Goal: Task Accomplishment & Management: Manage account settings

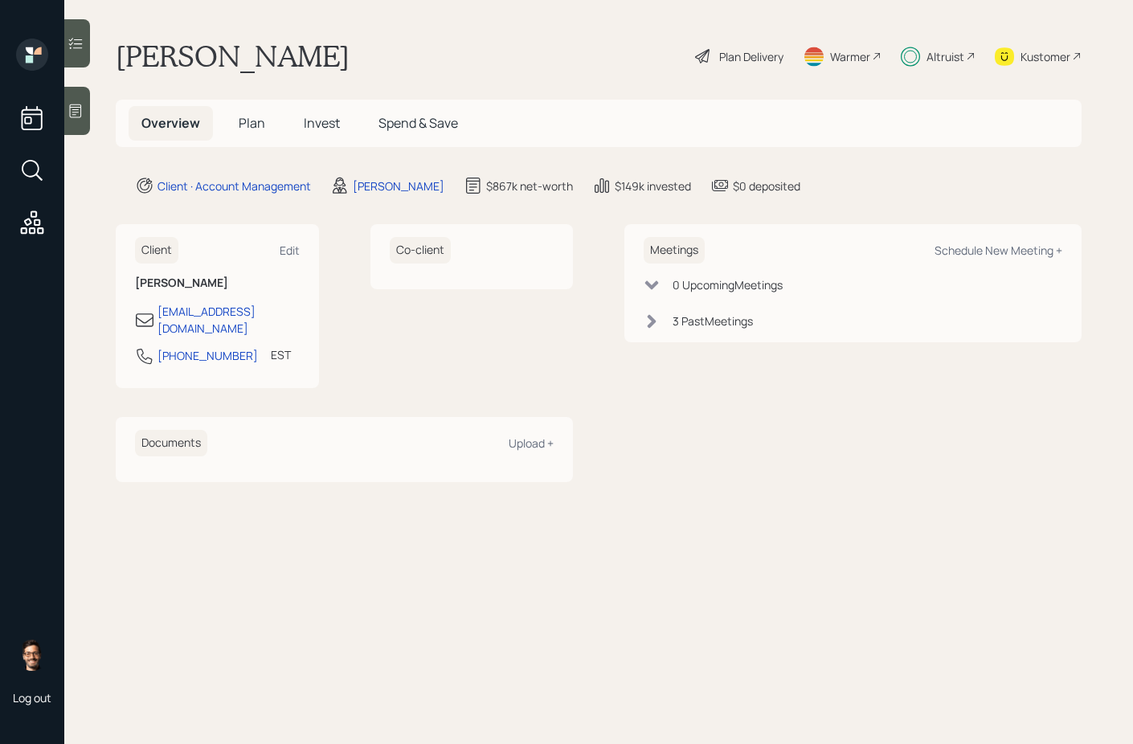
click at [320, 129] on span "Invest" at bounding box center [322, 123] width 36 height 18
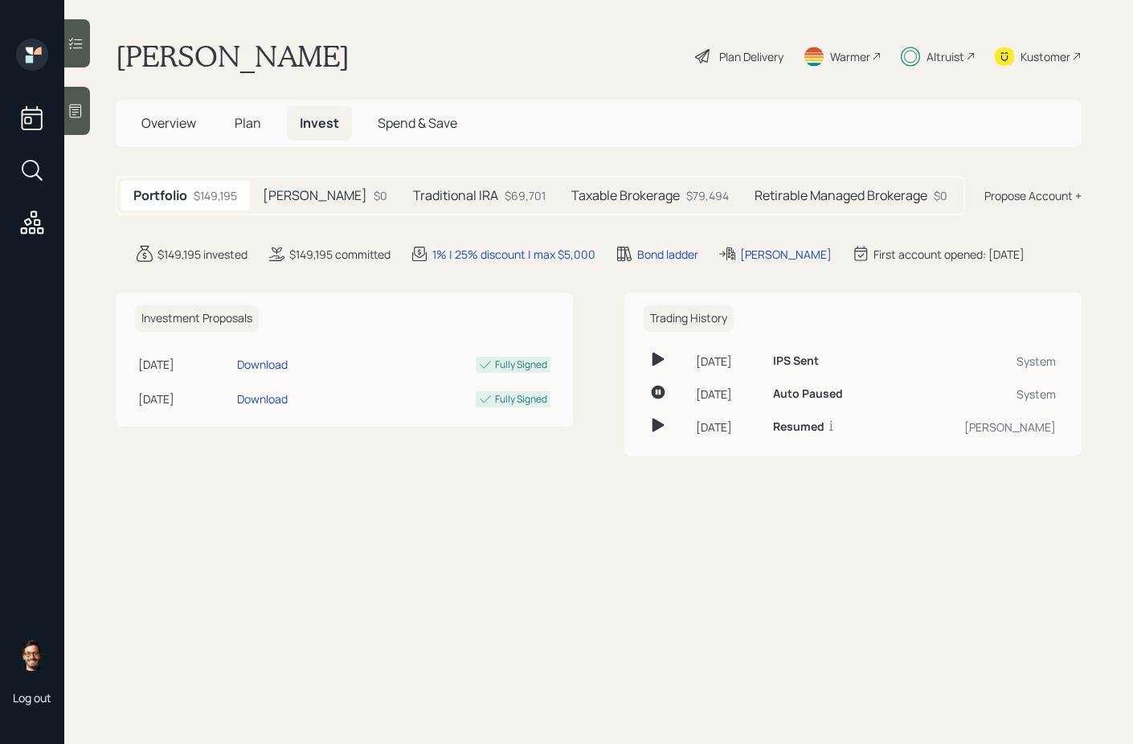
click at [571, 190] on h5 "Taxable Brokerage" at bounding box center [625, 195] width 108 height 15
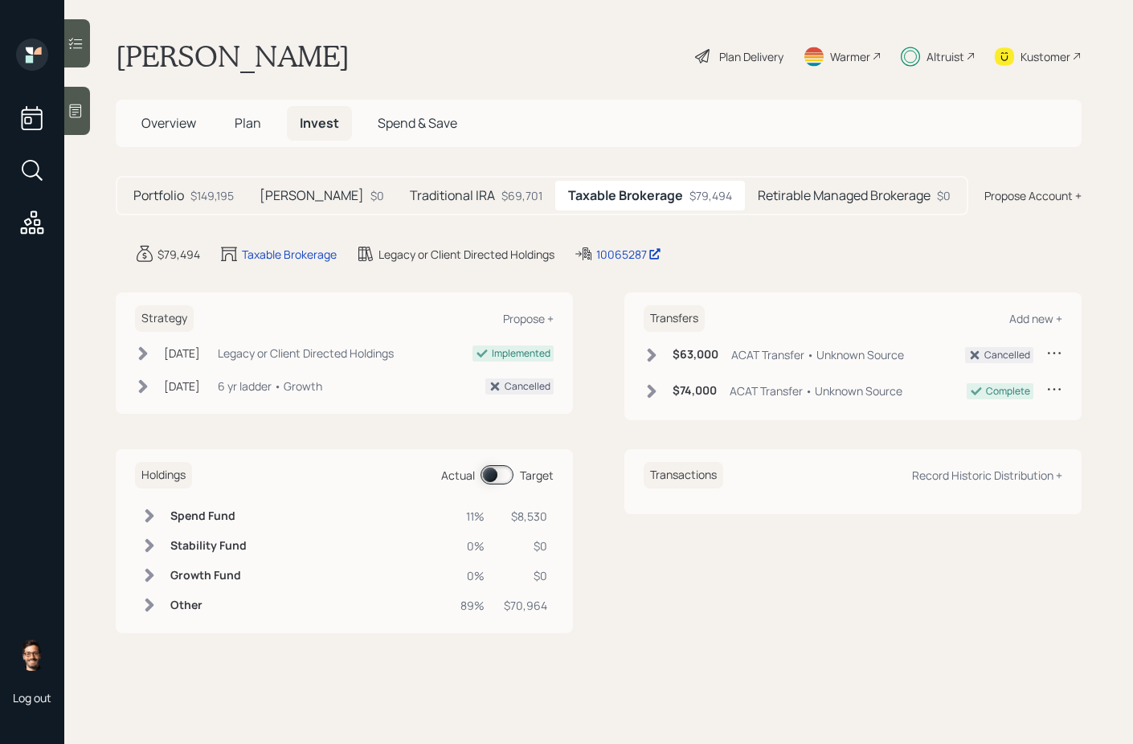
click at [354, 354] on div "Legacy or Client Directed Holdings" at bounding box center [306, 353] width 176 height 17
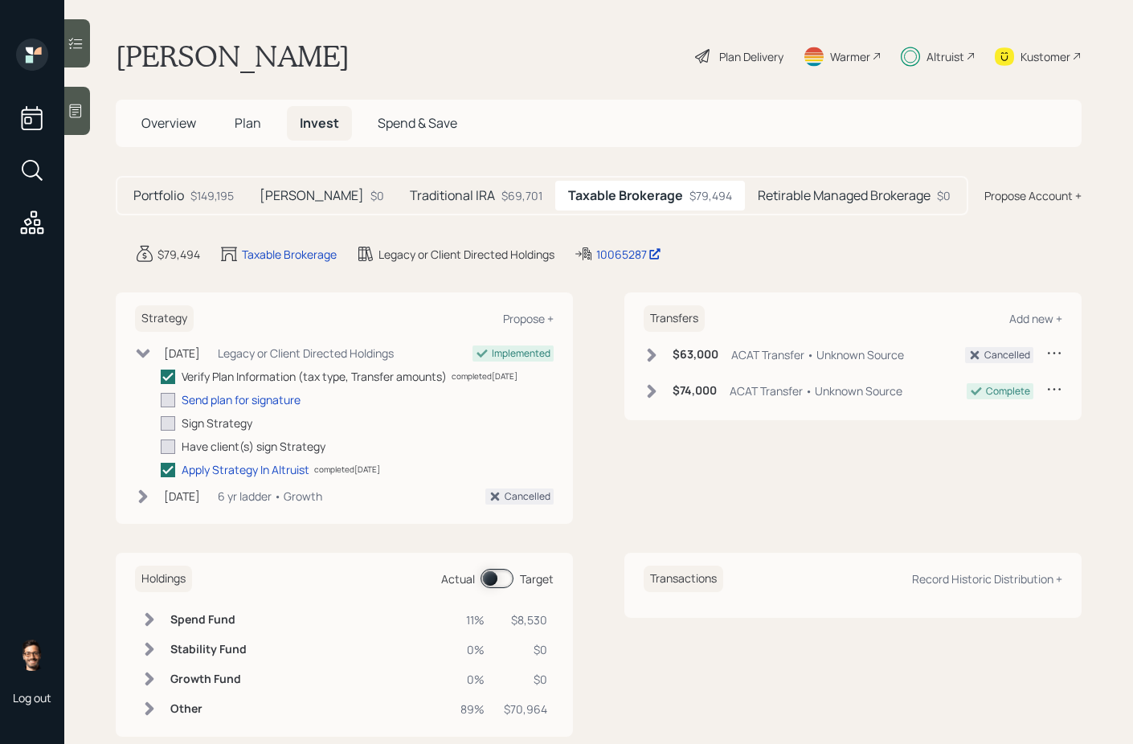
click at [33, 223] on icon at bounding box center [32, 222] width 29 height 29
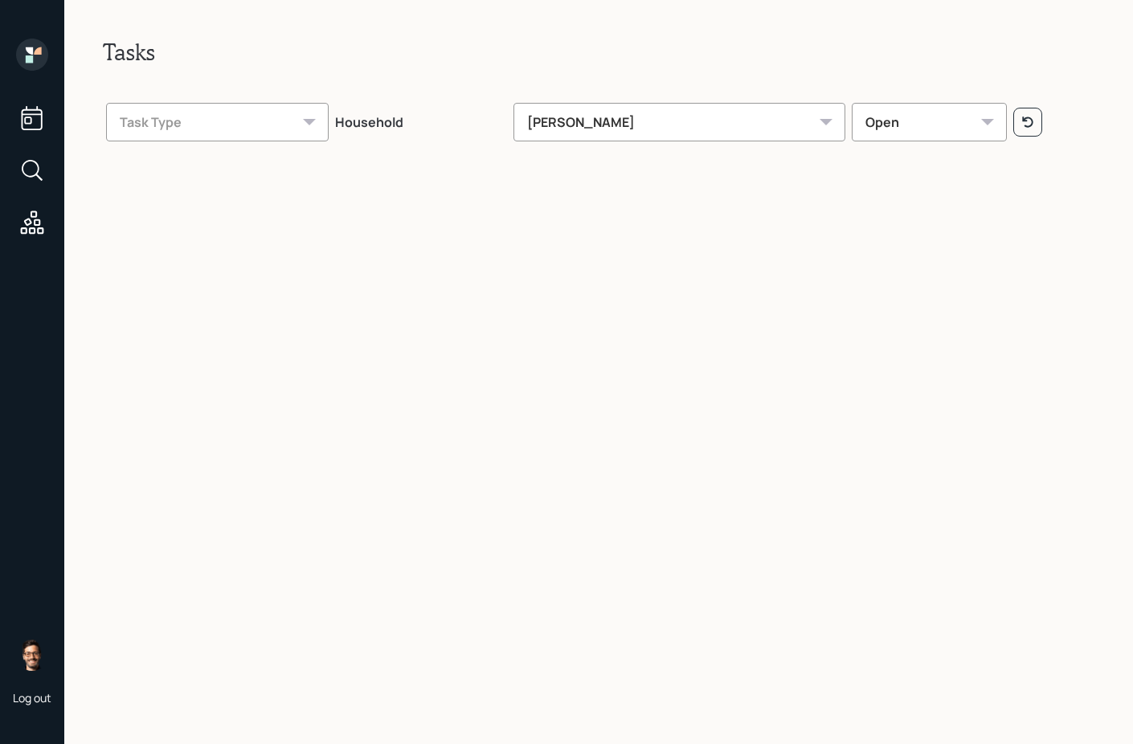
click at [276, 114] on div "Task Type" at bounding box center [217, 122] width 223 height 39
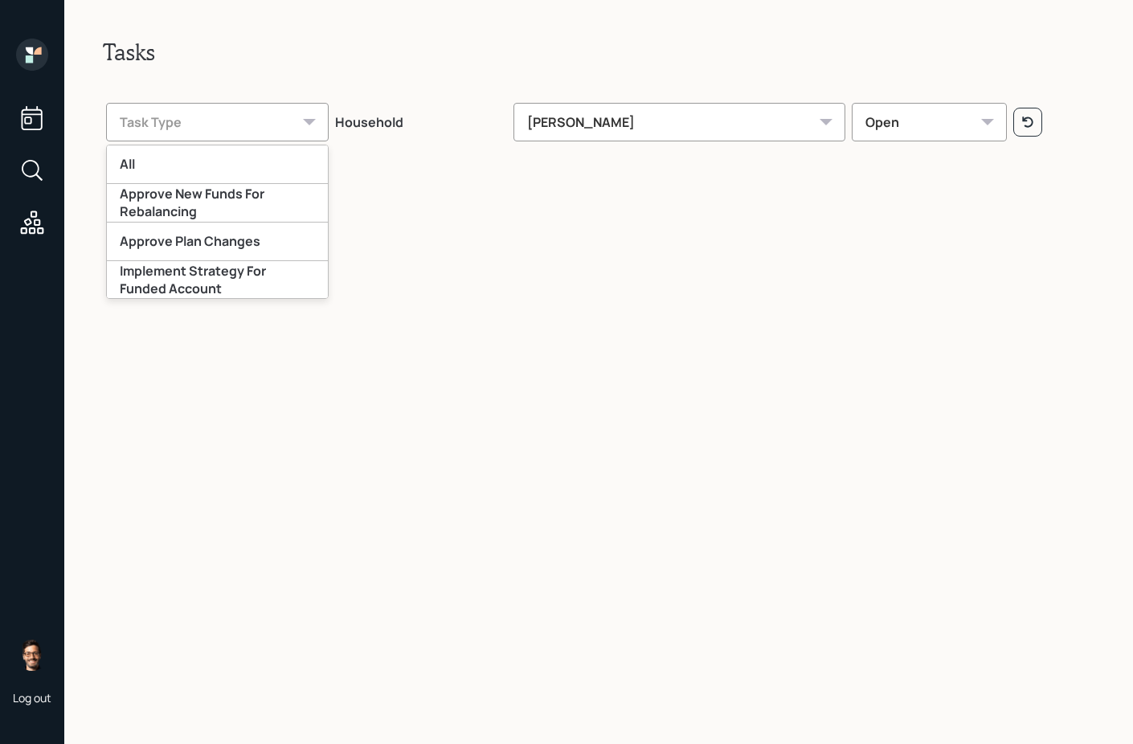
click at [622, 104] on div "Sami Boghos" at bounding box center [679, 122] width 332 height 39
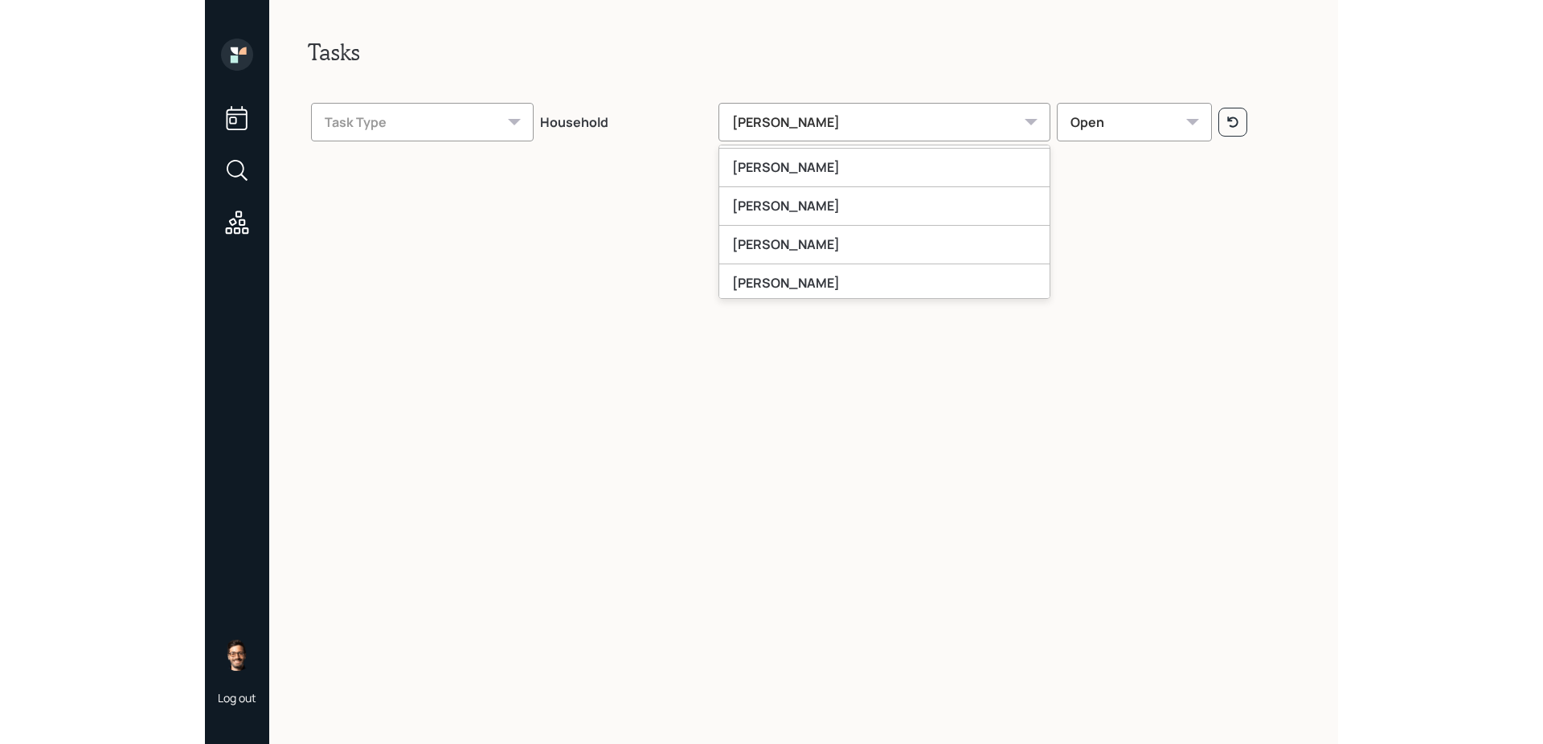
scroll to position [657, 0]
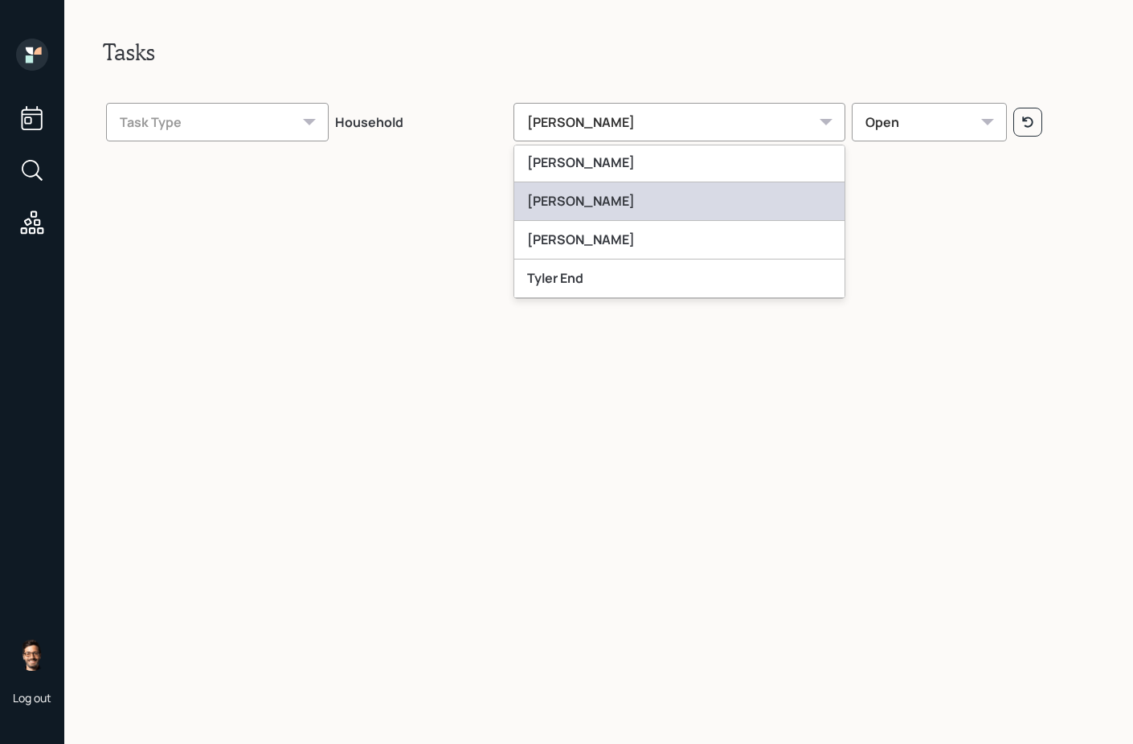
click at [611, 209] on div "Treva Nostdahl" at bounding box center [679, 201] width 330 height 39
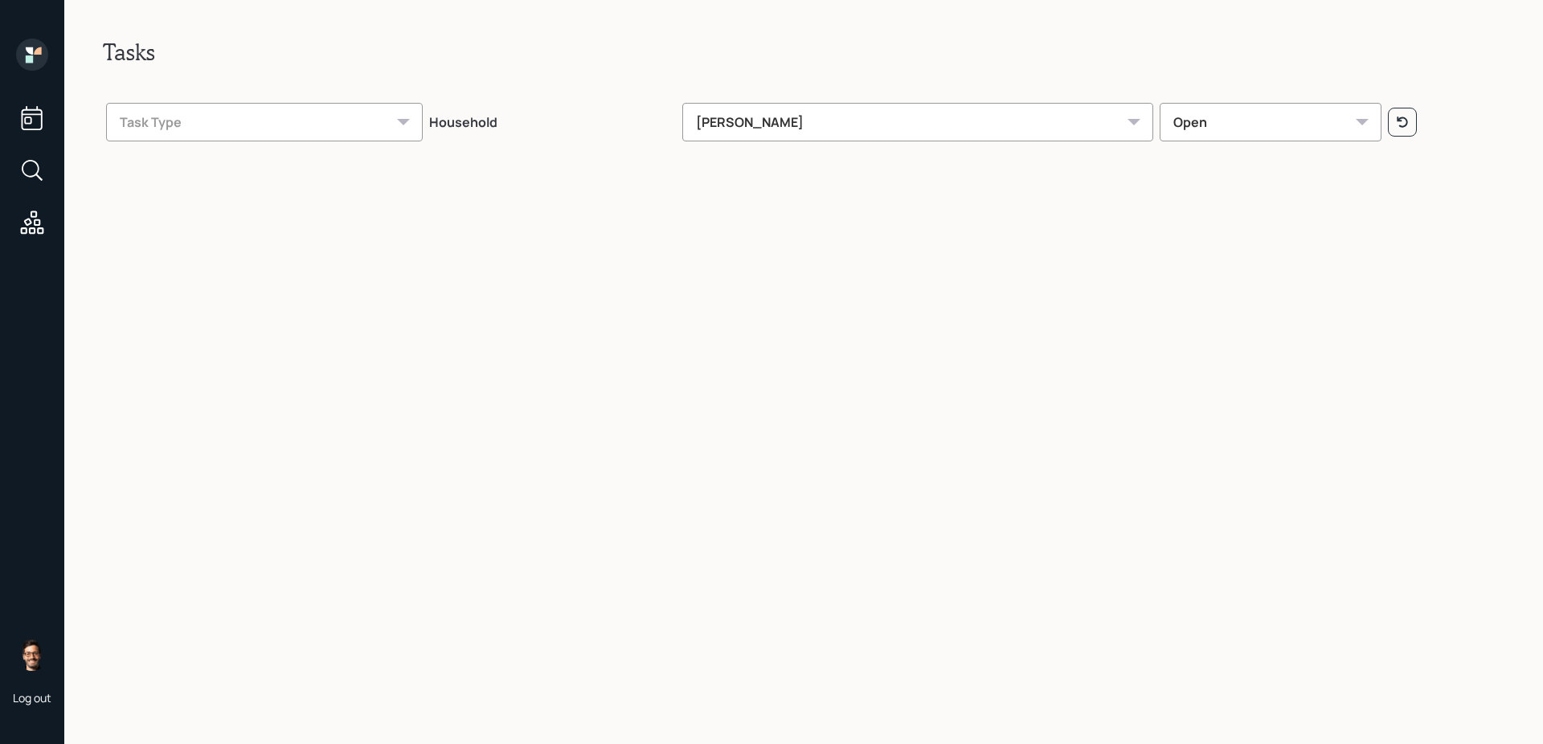
click at [40, 54] on icon at bounding box center [37, 50] width 7 height 7
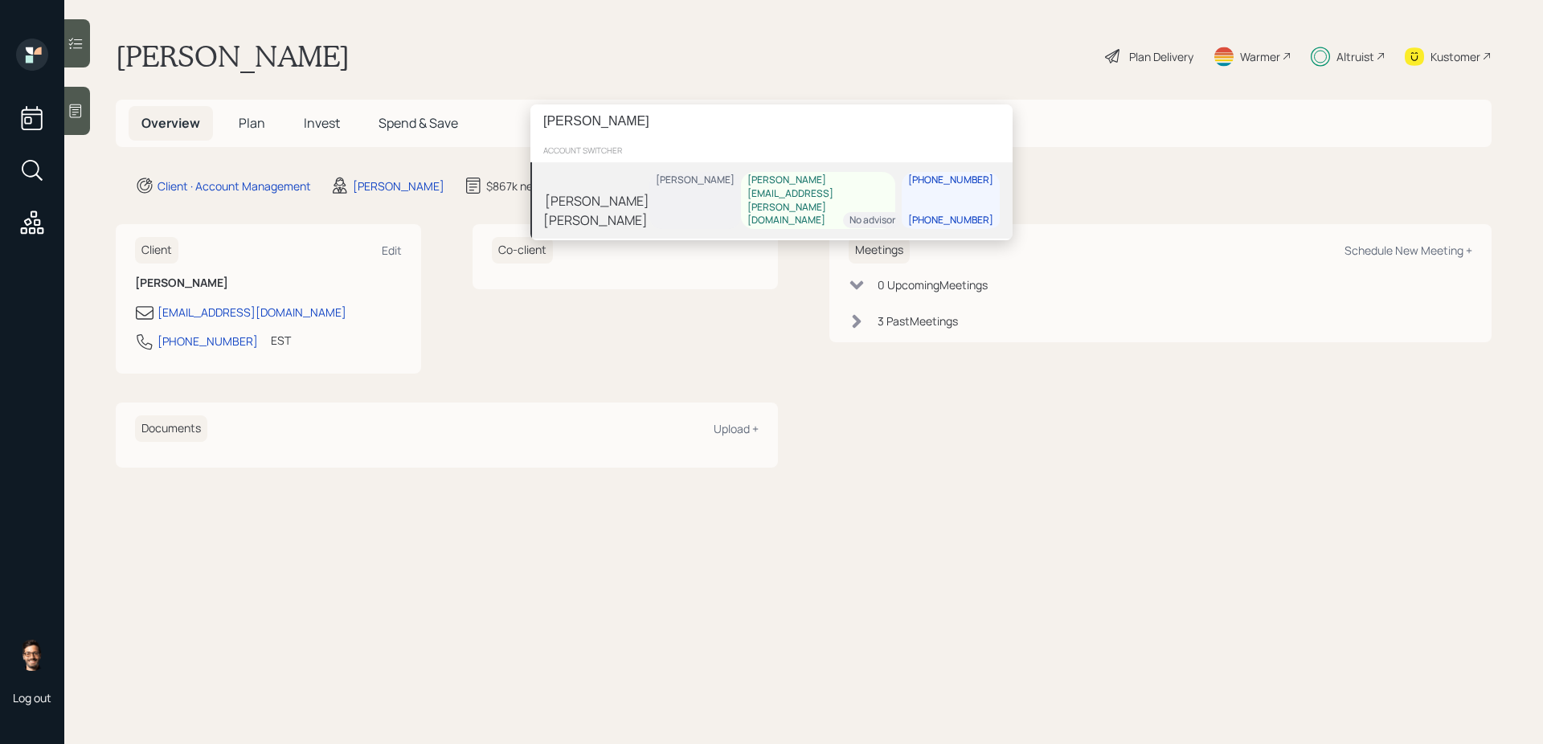
type input "celinda"
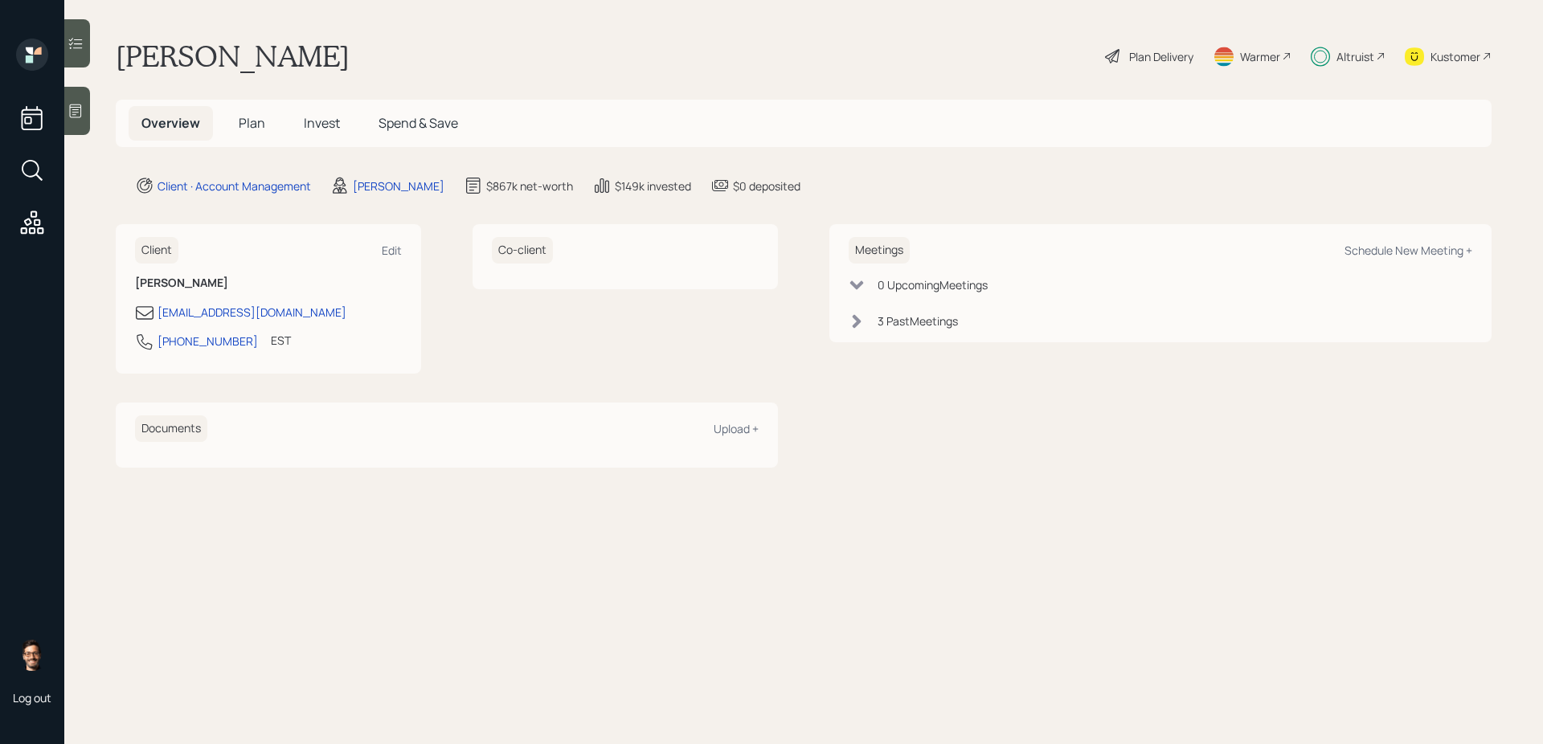
click at [810, 561] on div "celinda account switcher Celinda Hamilton James DiStasi celinda.m.hamilton@gmai…" at bounding box center [771, 372] width 1543 height 744
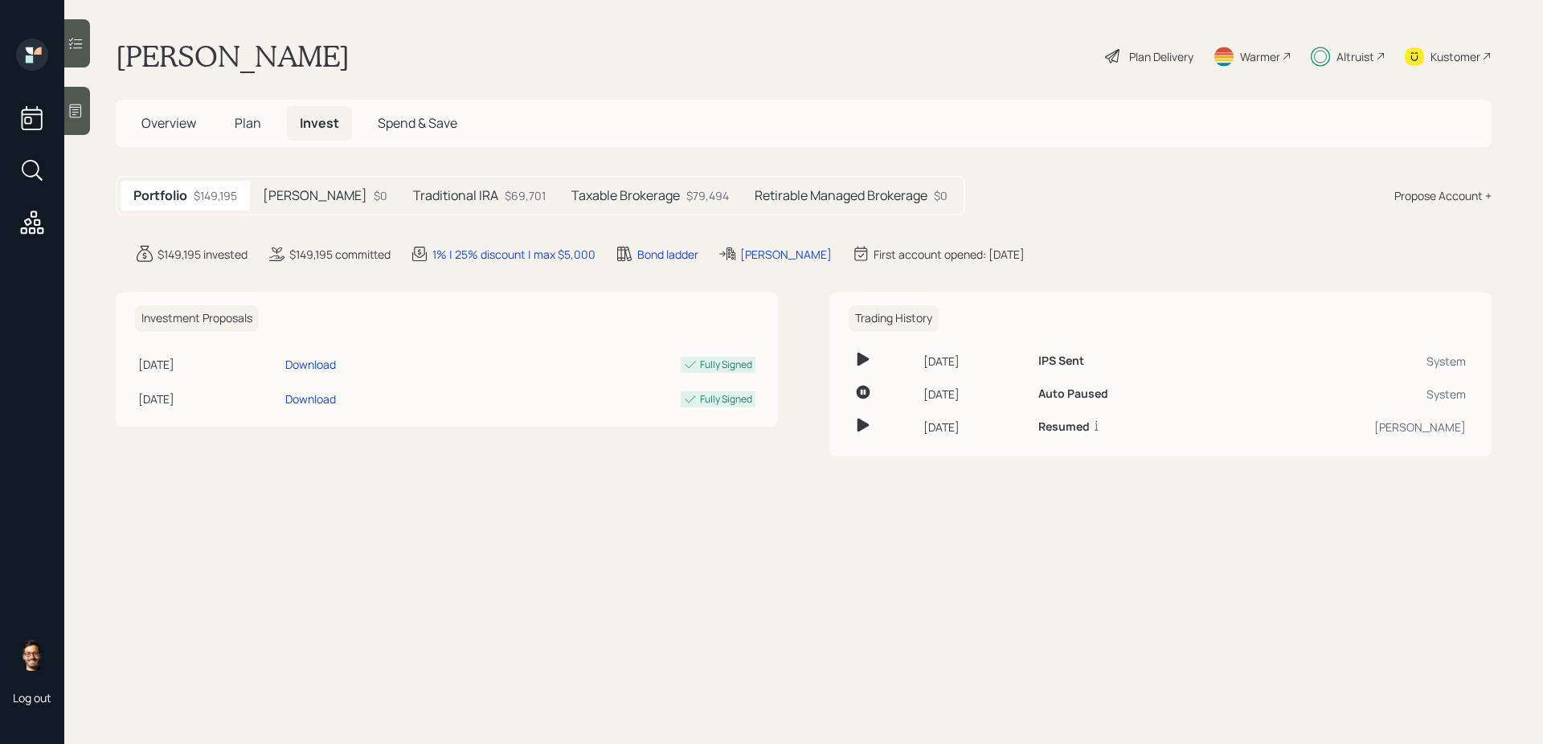
click at [28, 239] on div at bounding box center [32, 224] width 29 height 33
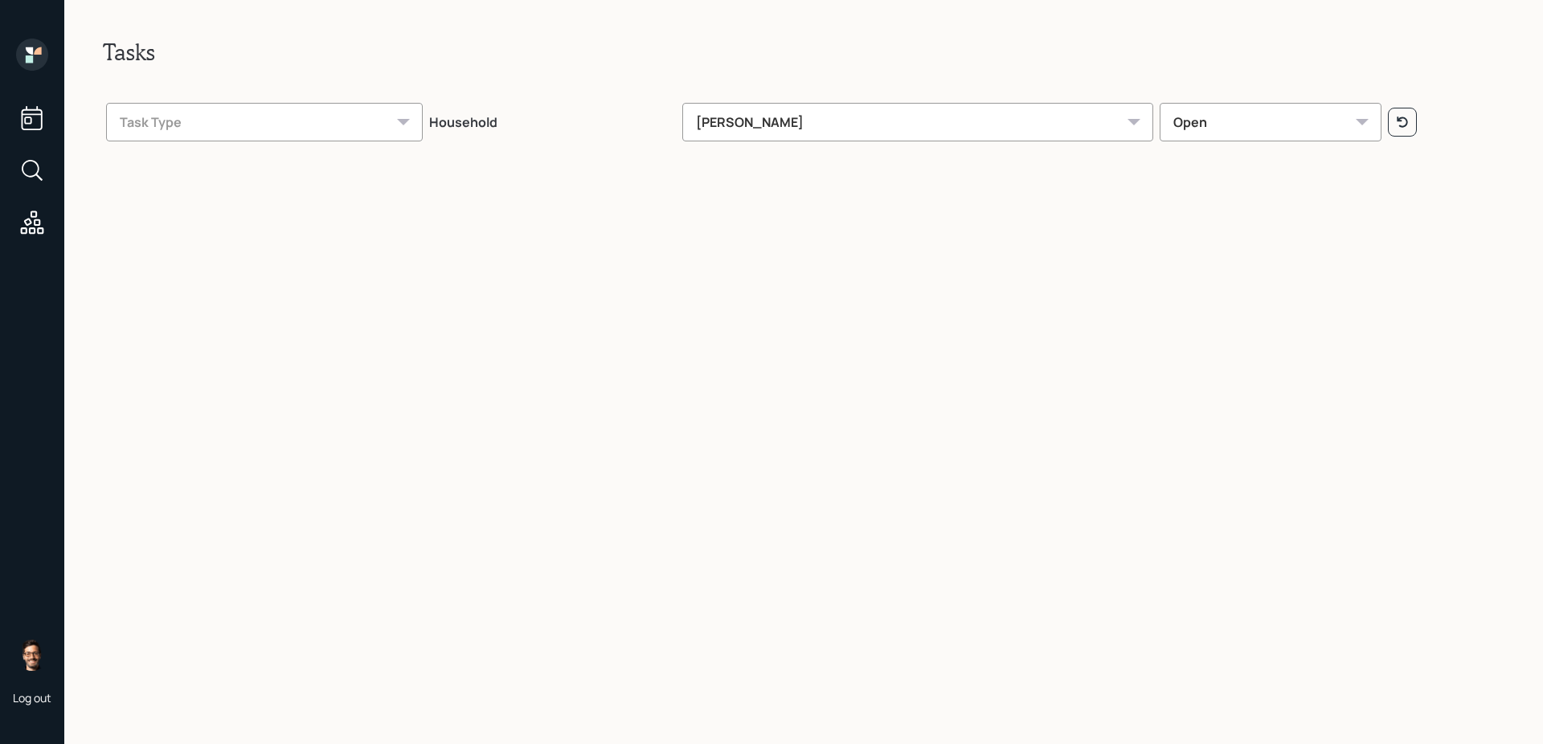
click at [777, 113] on div "[PERSON_NAME]" at bounding box center [918, 122] width 472 height 39
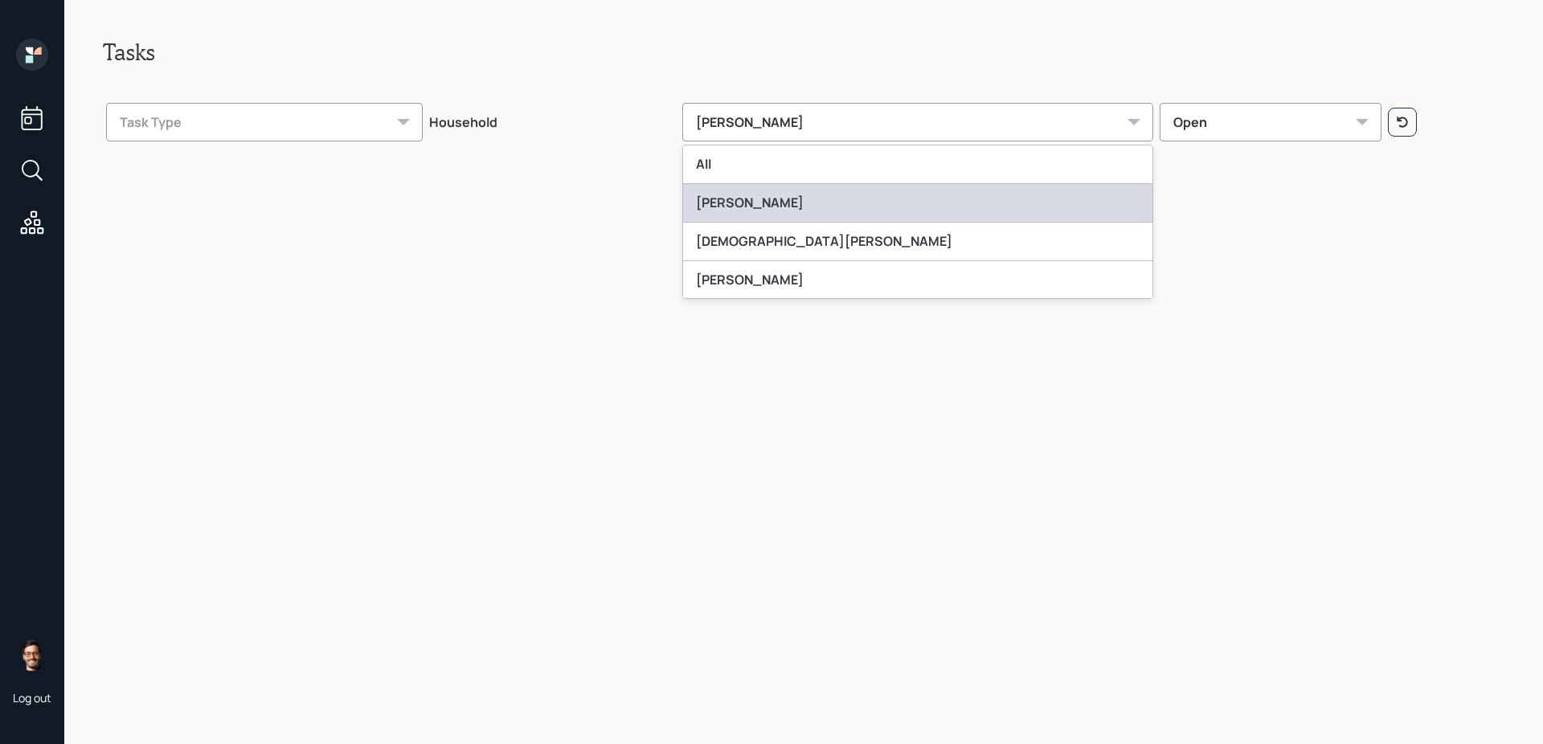
click at [801, 215] on div "[PERSON_NAME]" at bounding box center [918, 203] width 470 height 39
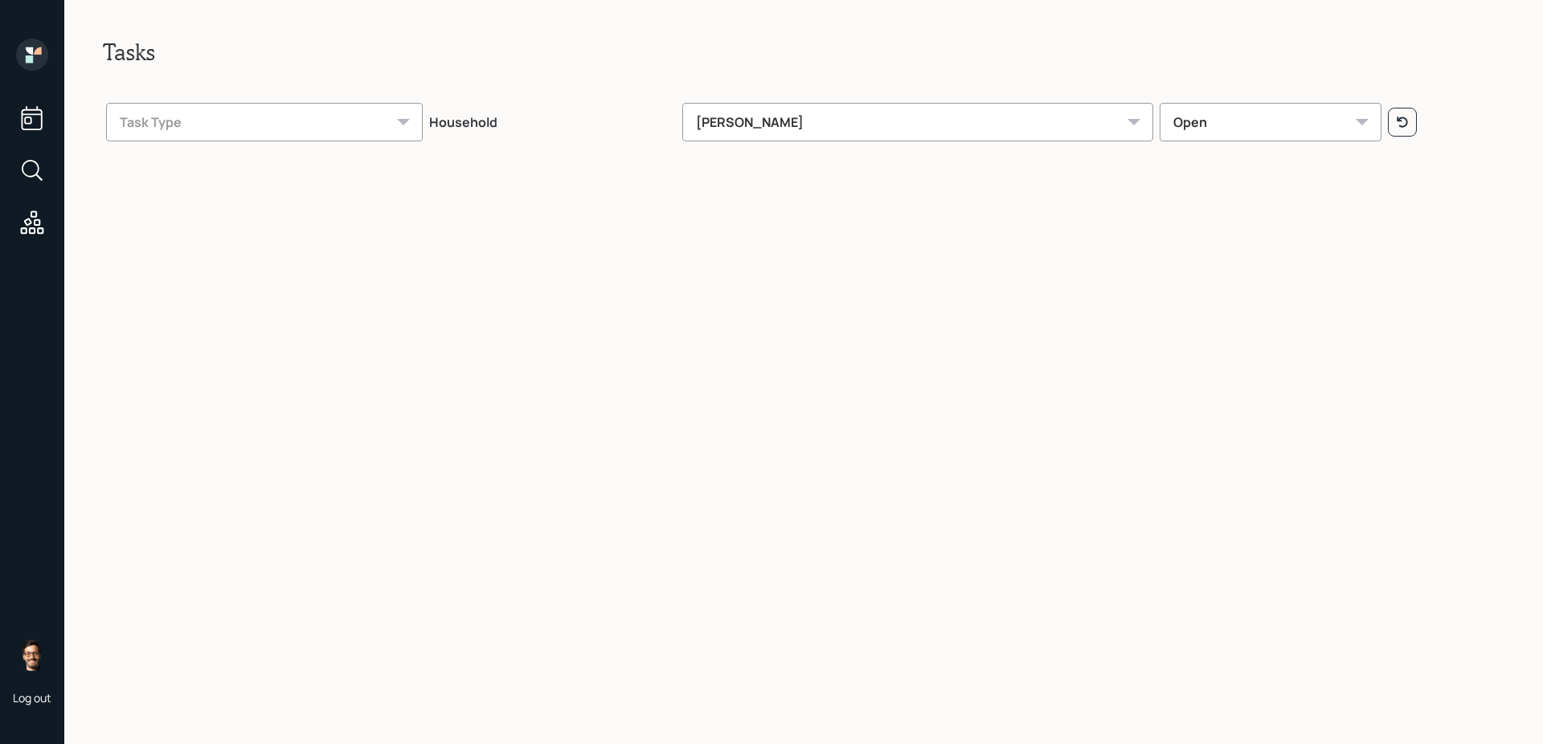
click at [804, 129] on div "[PERSON_NAME]" at bounding box center [918, 122] width 472 height 39
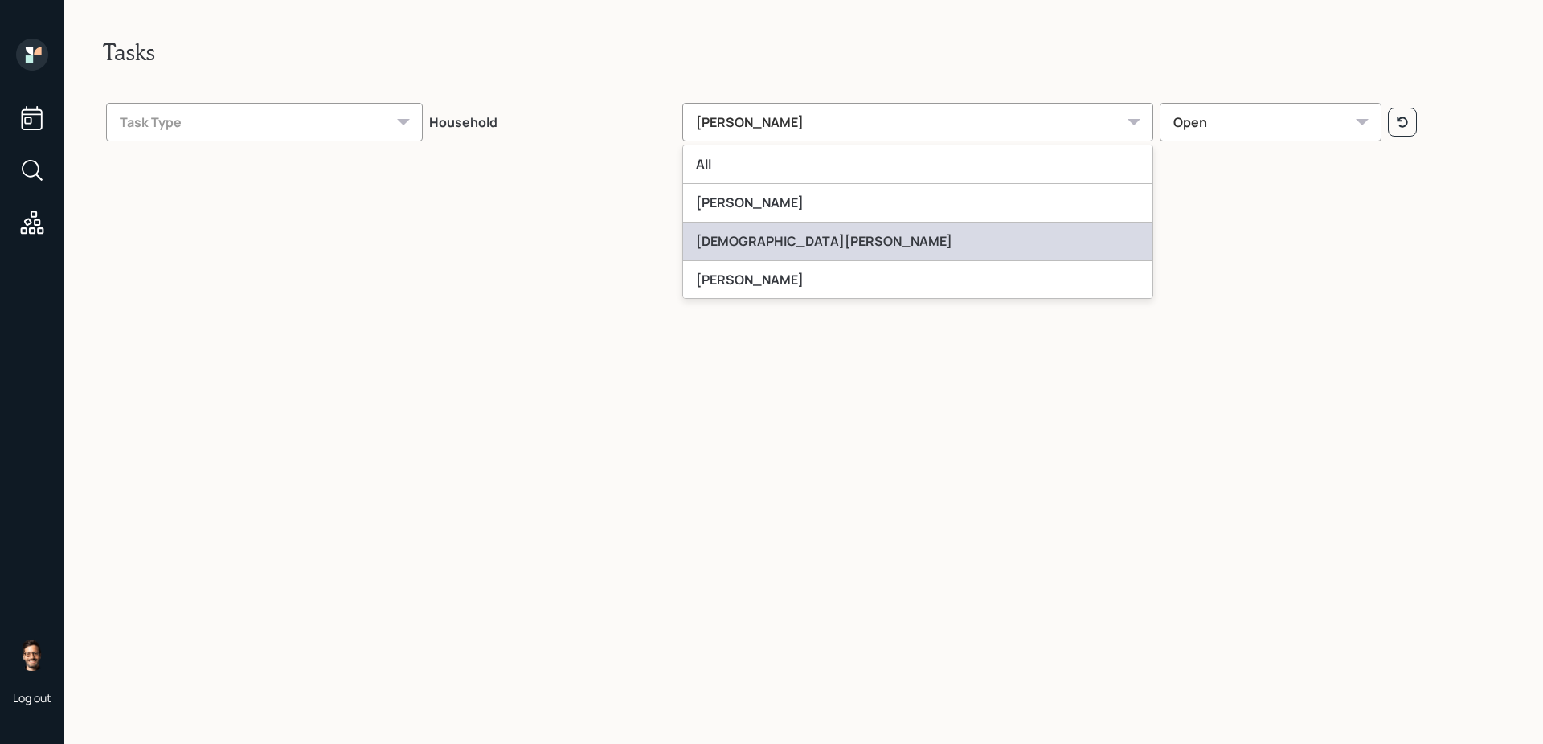
click at [792, 240] on div "[DEMOGRAPHIC_DATA][PERSON_NAME]" at bounding box center [918, 242] width 470 height 39
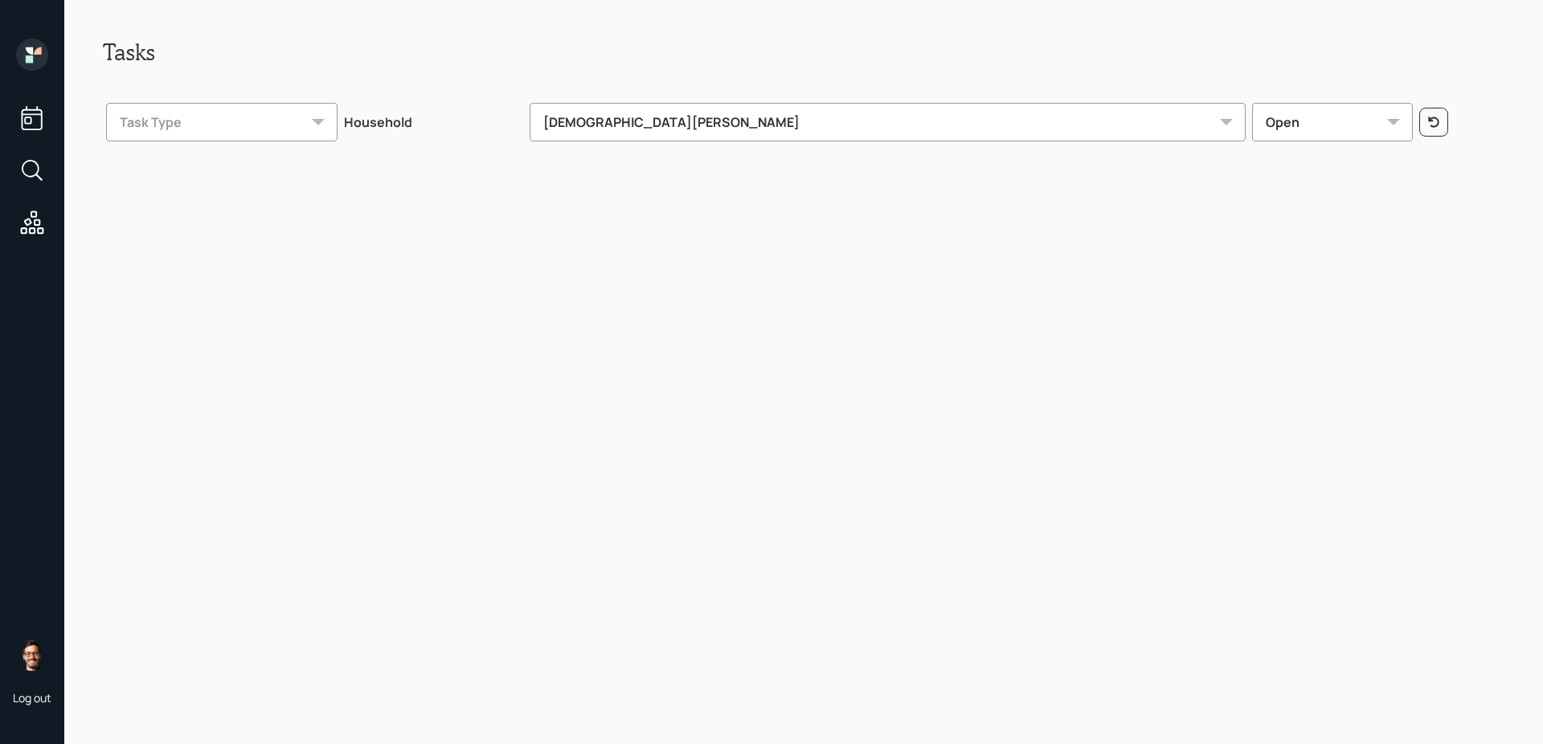
click at [795, 141] on div "[DEMOGRAPHIC_DATA][PERSON_NAME]" at bounding box center [887, 122] width 715 height 39
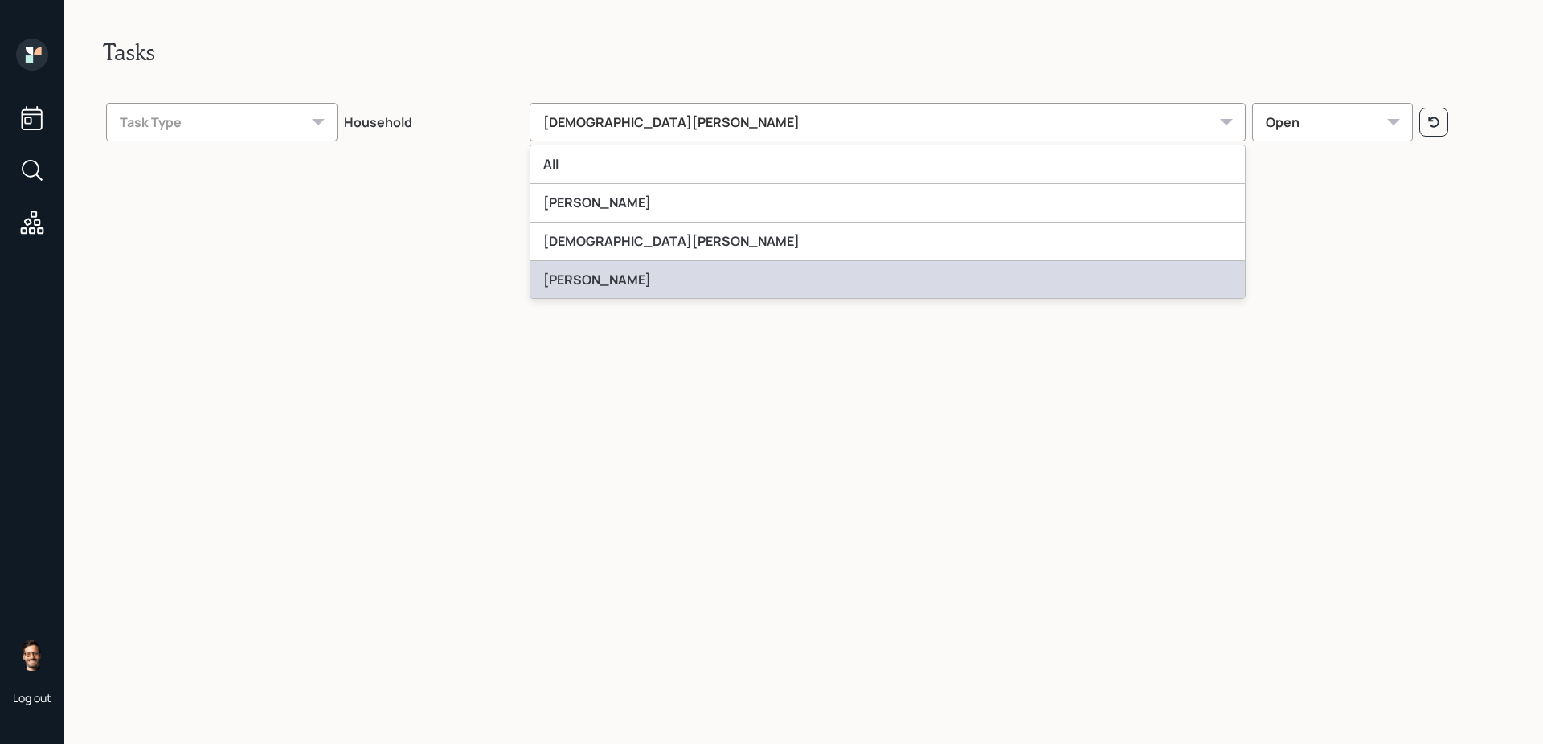
click at [784, 264] on div "[PERSON_NAME]" at bounding box center [887, 280] width 714 height 39
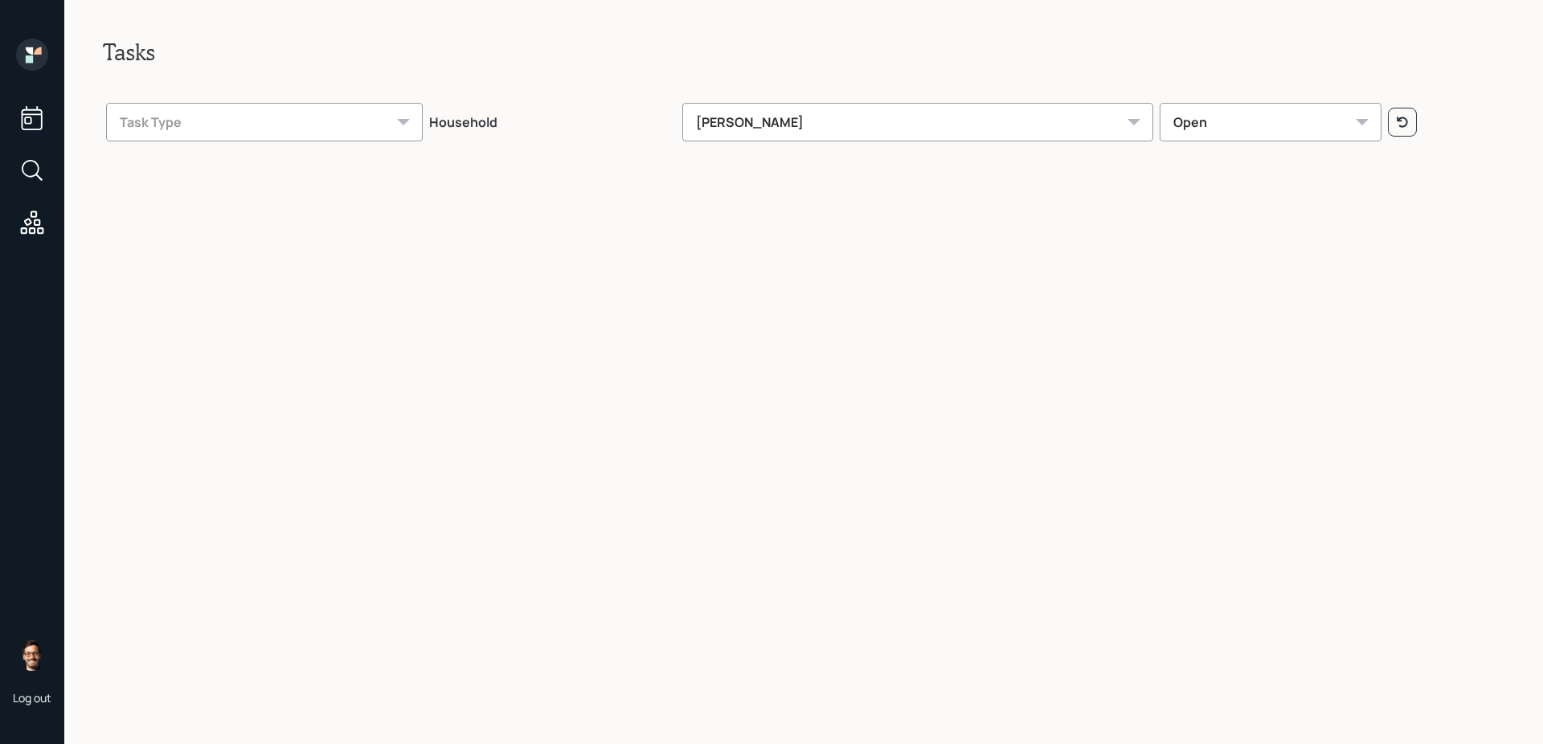
click at [804, 129] on div "[PERSON_NAME]" at bounding box center [918, 122] width 472 height 39
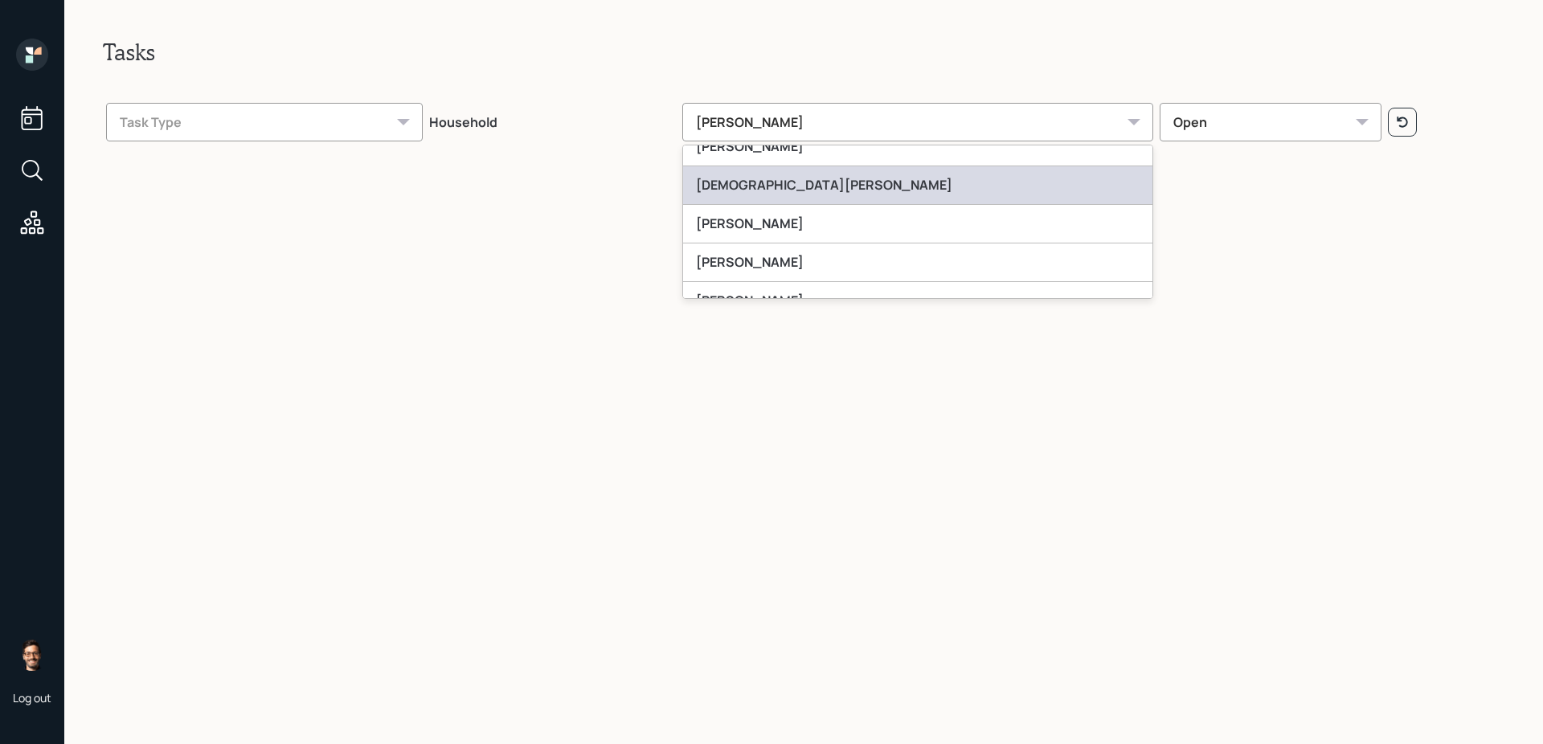
scroll to position [72, 0]
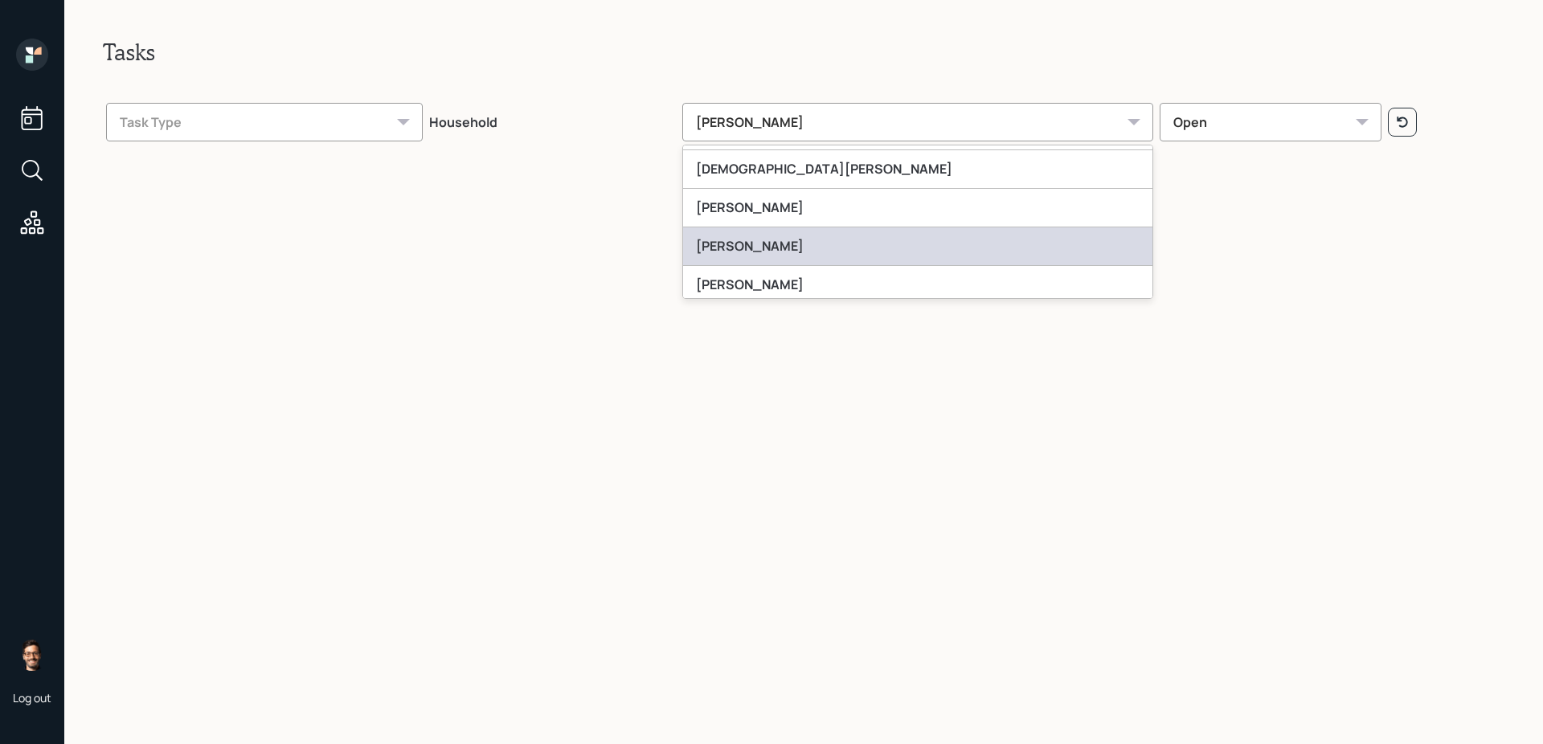
click at [784, 248] on div "[PERSON_NAME]" at bounding box center [918, 246] width 470 height 39
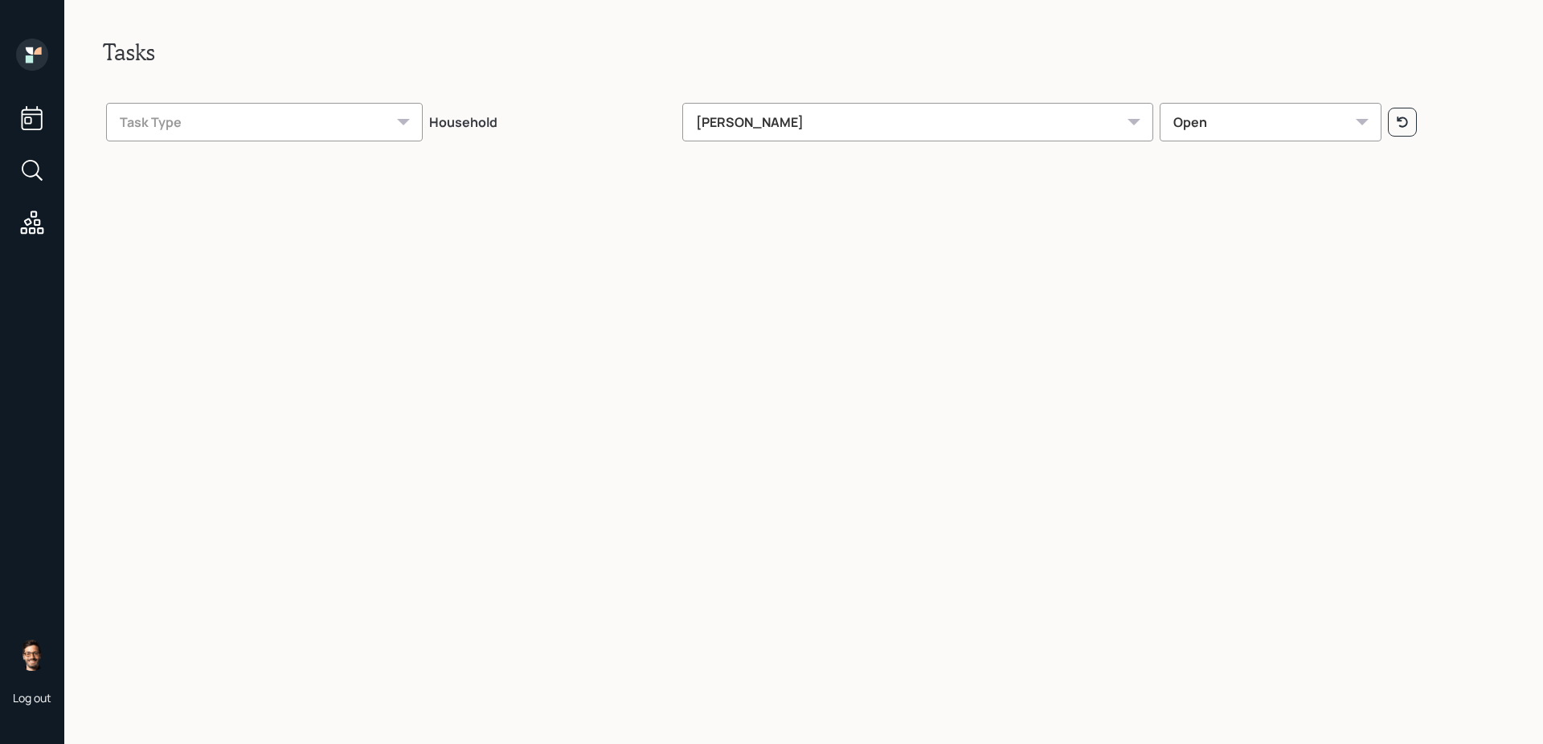
click at [792, 128] on div "[PERSON_NAME]" at bounding box center [918, 122] width 472 height 39
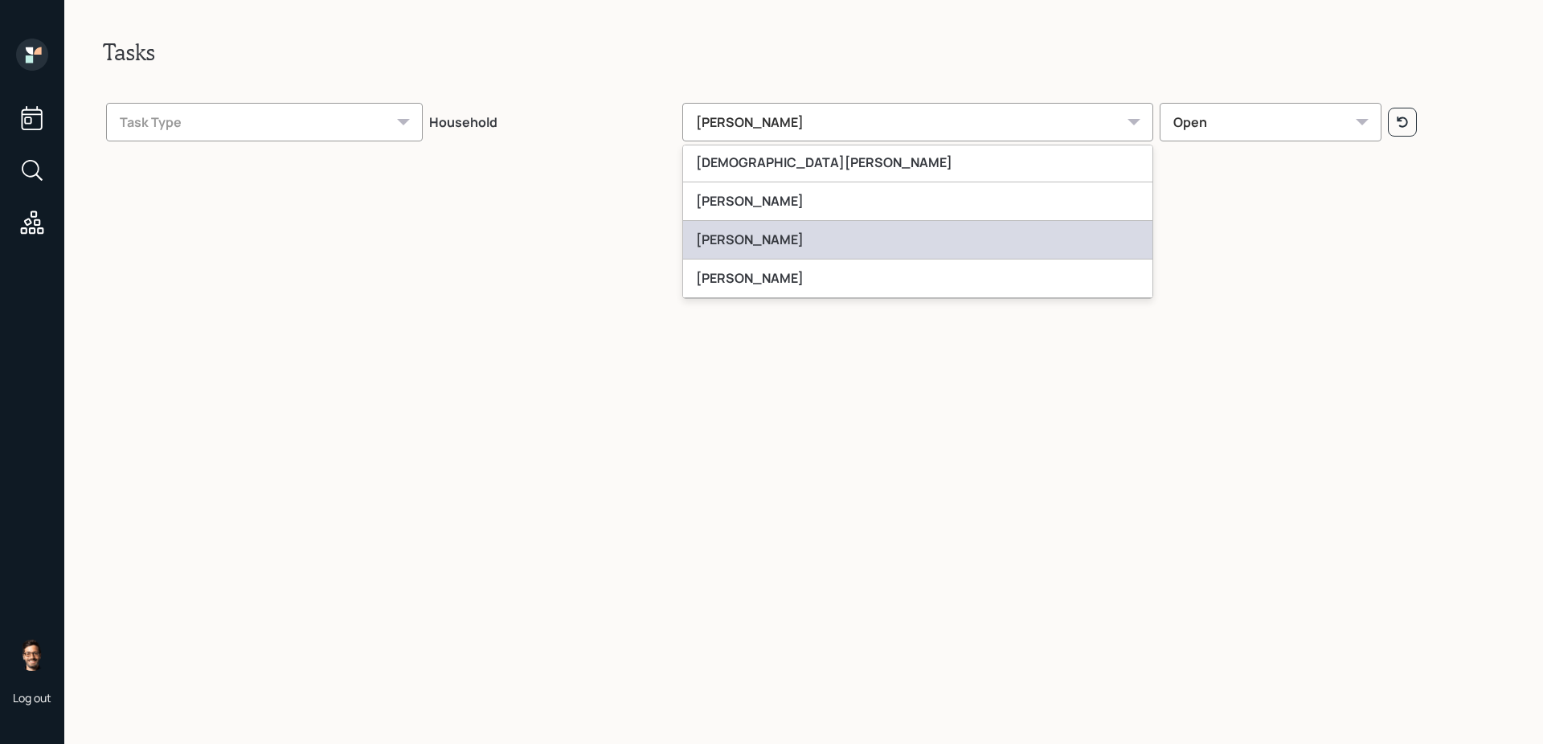
scroll to position [84, 0]
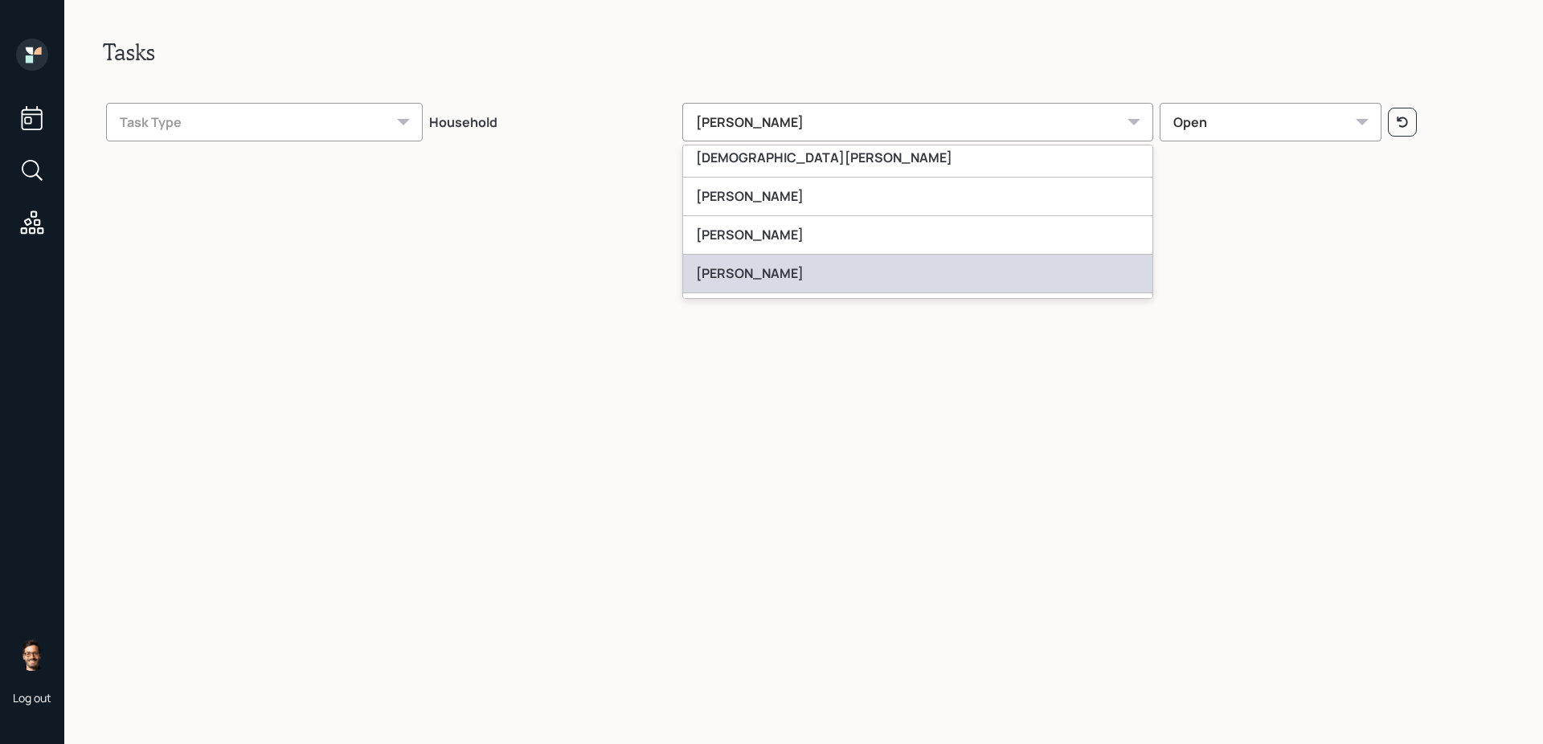
click at [777, 264] on div "[PERSON_NAME]" at bounding box center [918, 274] width 470 height 39
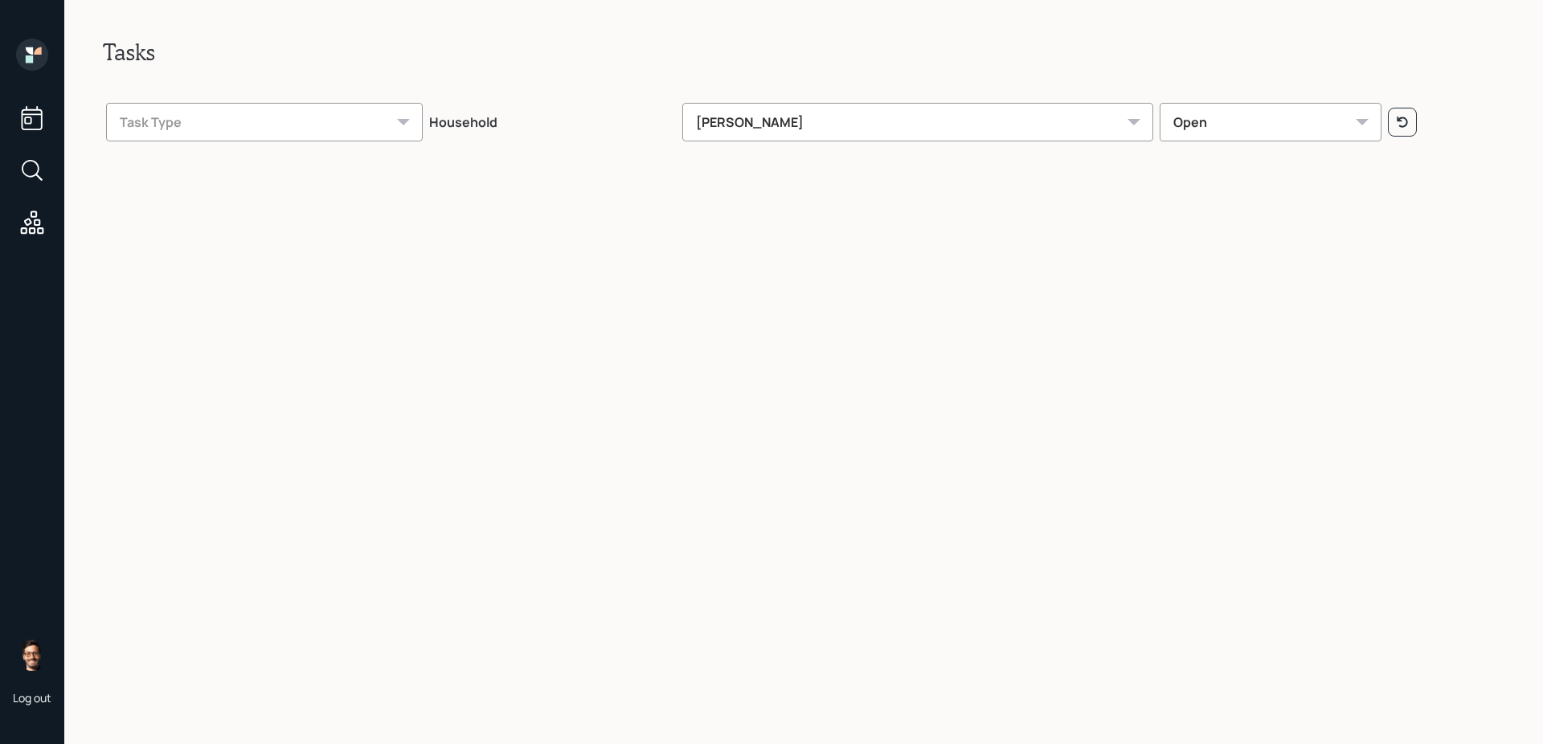
click at [807, 121] on div "[PERSON_NAME]" at bounding box center [918, 122] width 472 height 39
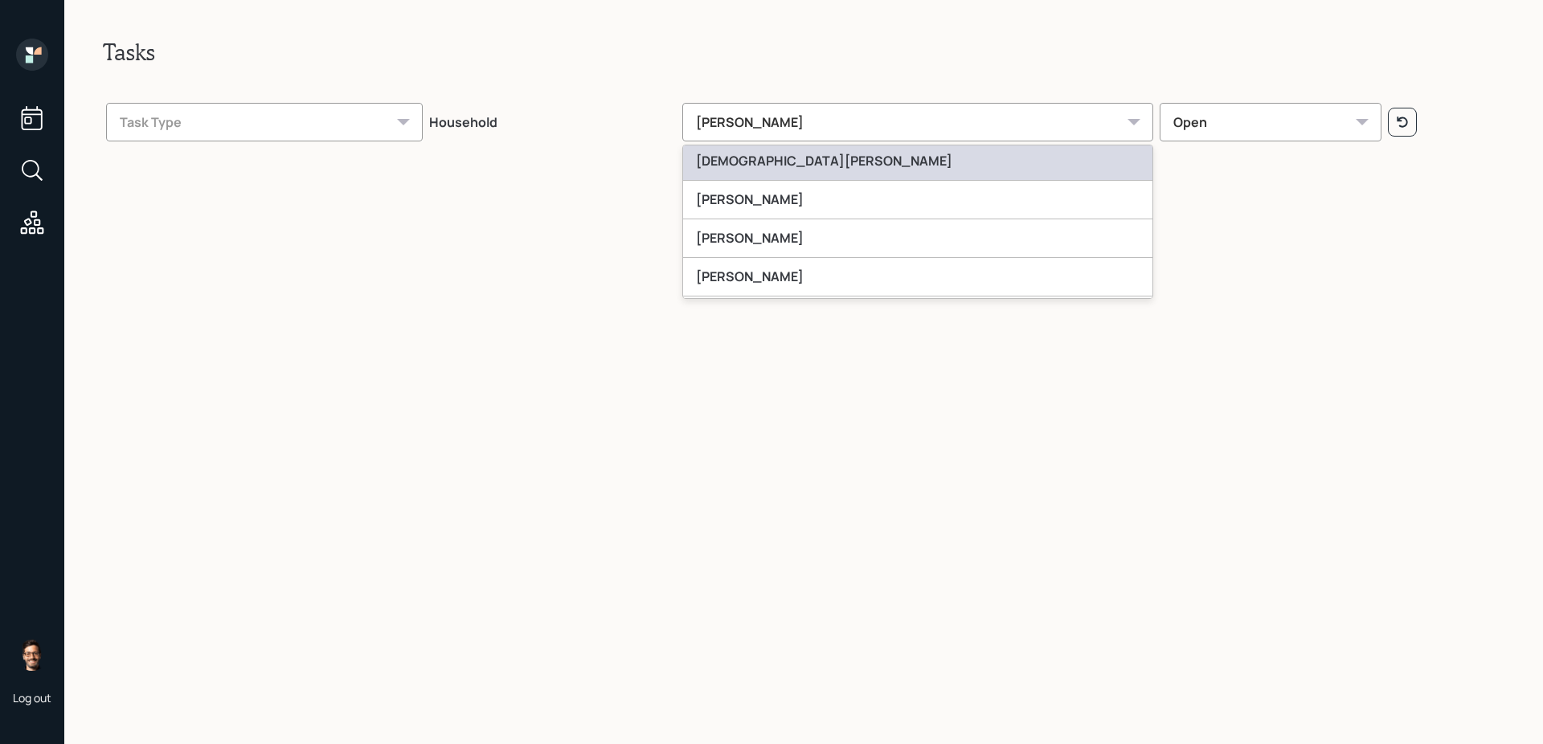
scroll to position [129, 0]
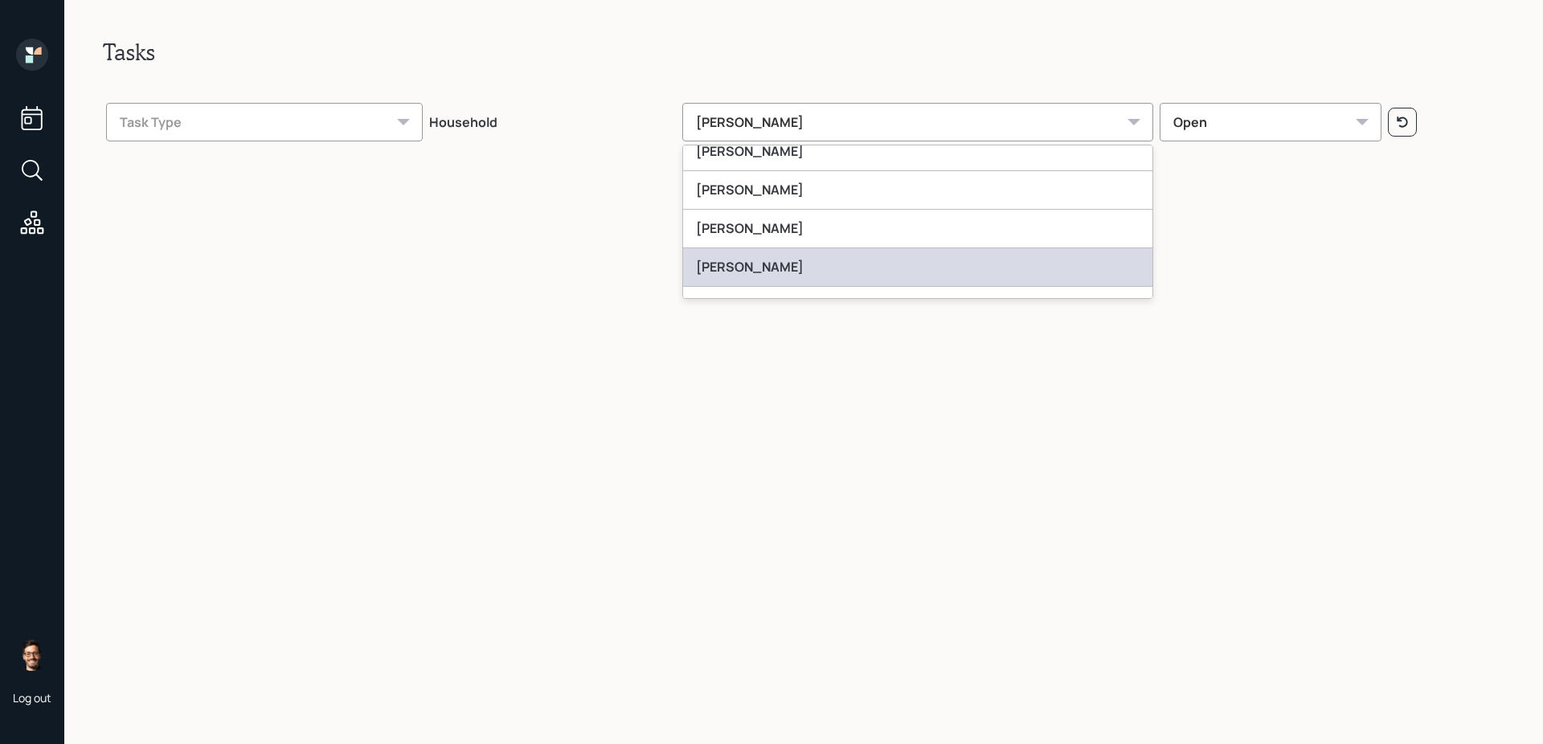
click at [771, 258] on div "[PERSON_NAME]" at bounding box center [918, 267] width 470 height 39
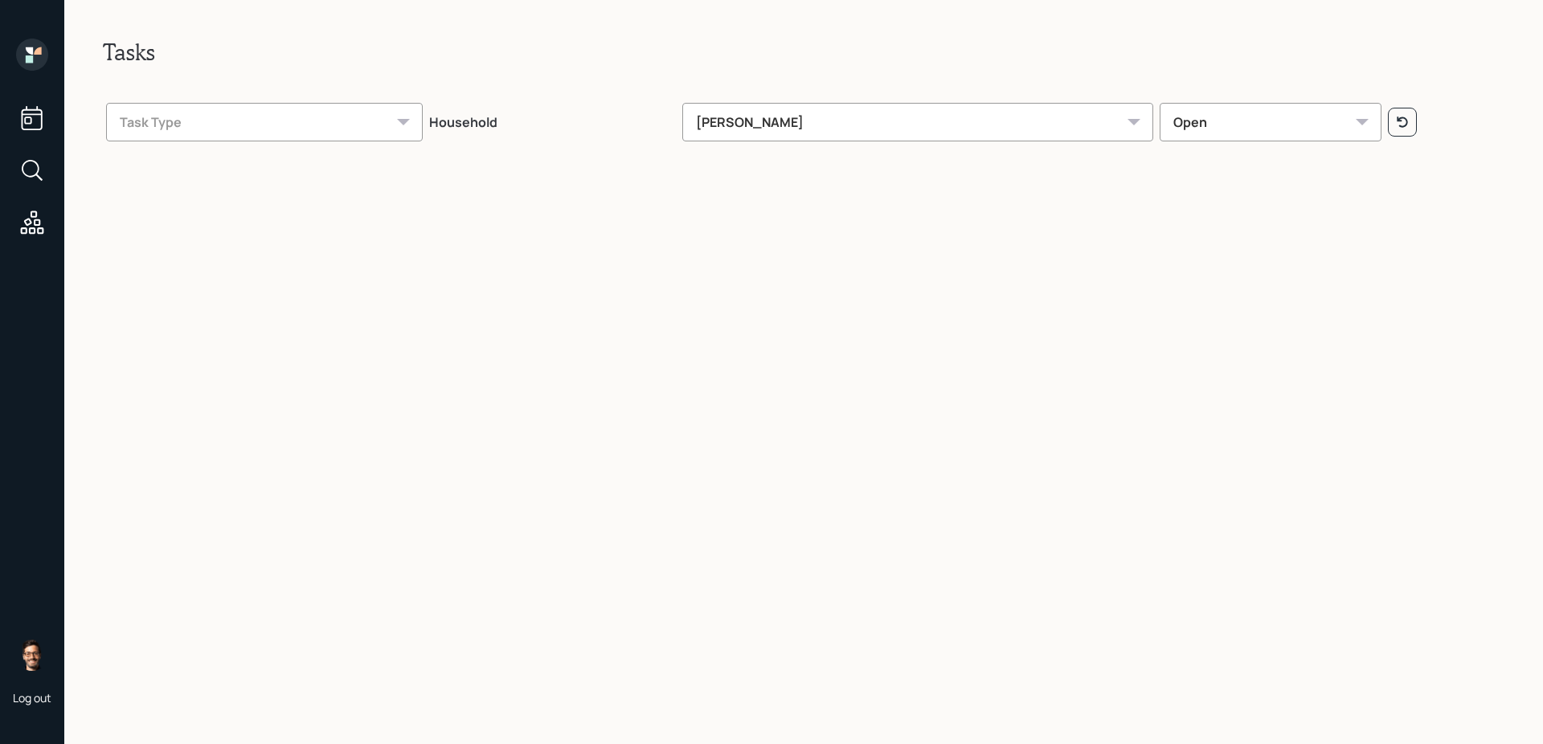
click at [784, 115] on div "[PERSON_NAME]" at bounding box center [918, 122] width 472 height 39
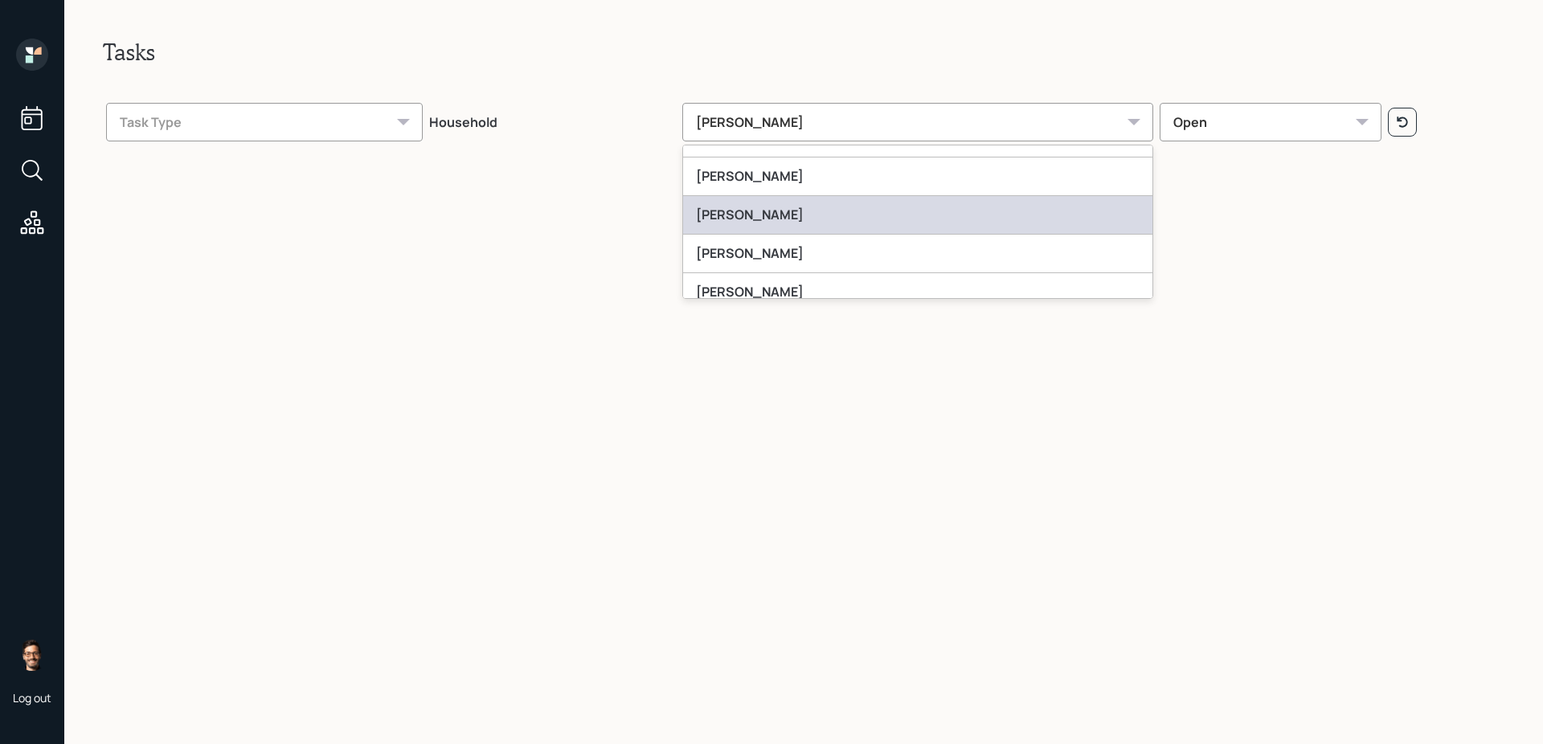
click at [790, 223] on div "[PERSON_NAME]" at bounding box center [918, 215] width 470 height 39
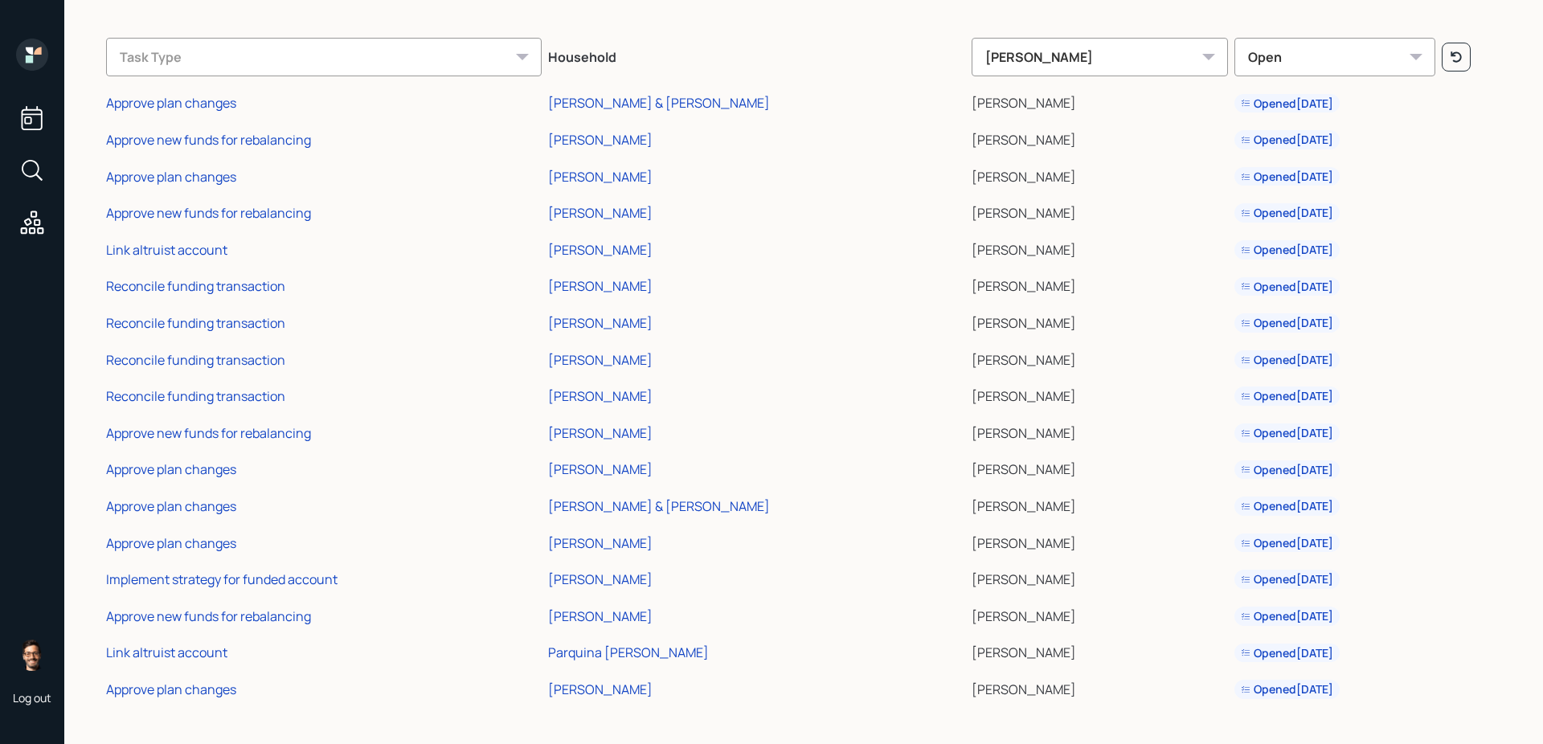
scroll to position [0, 0]
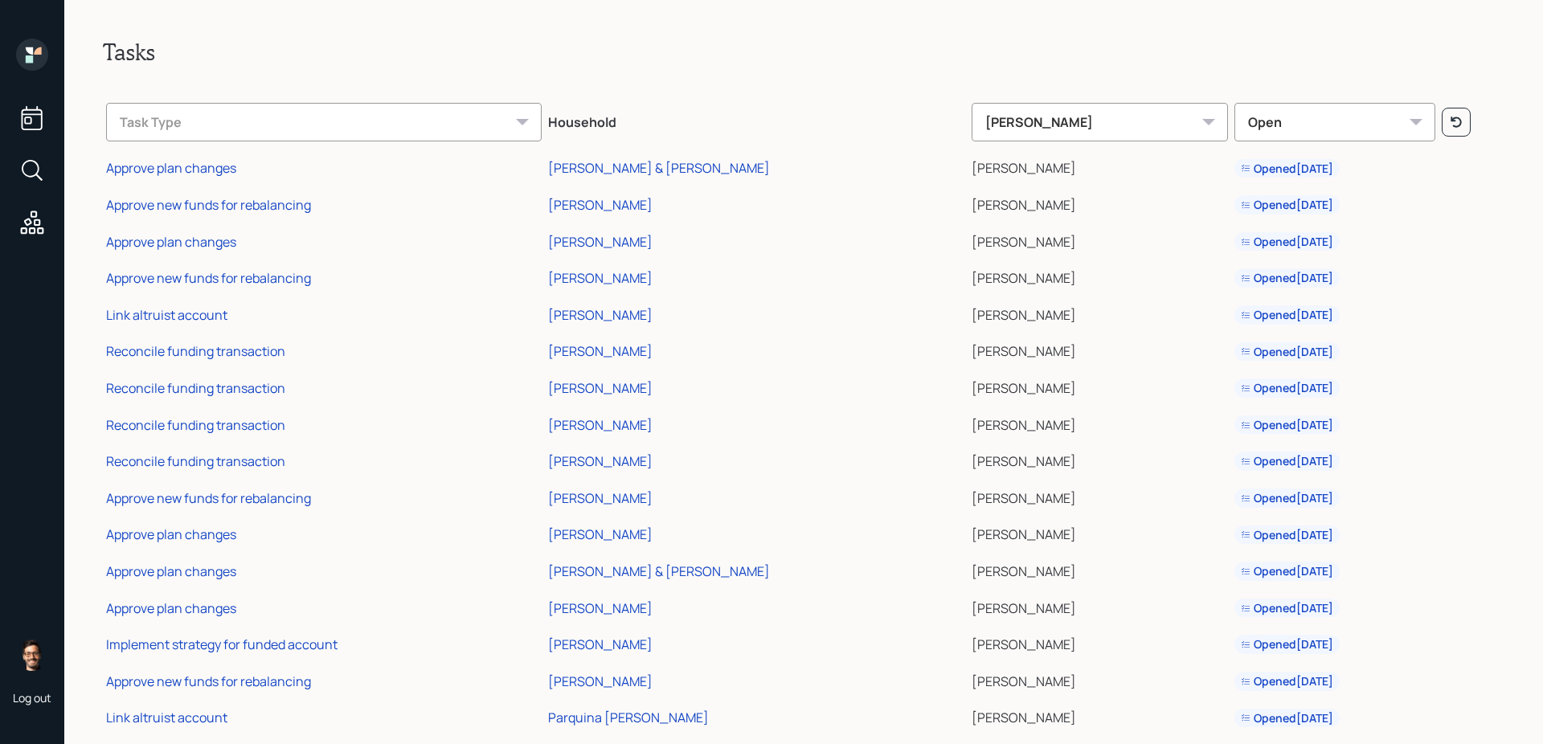
click at [972, 112] on div "[PERSON_NAME]" at bounding box center [1100, 122] width 256 height 39
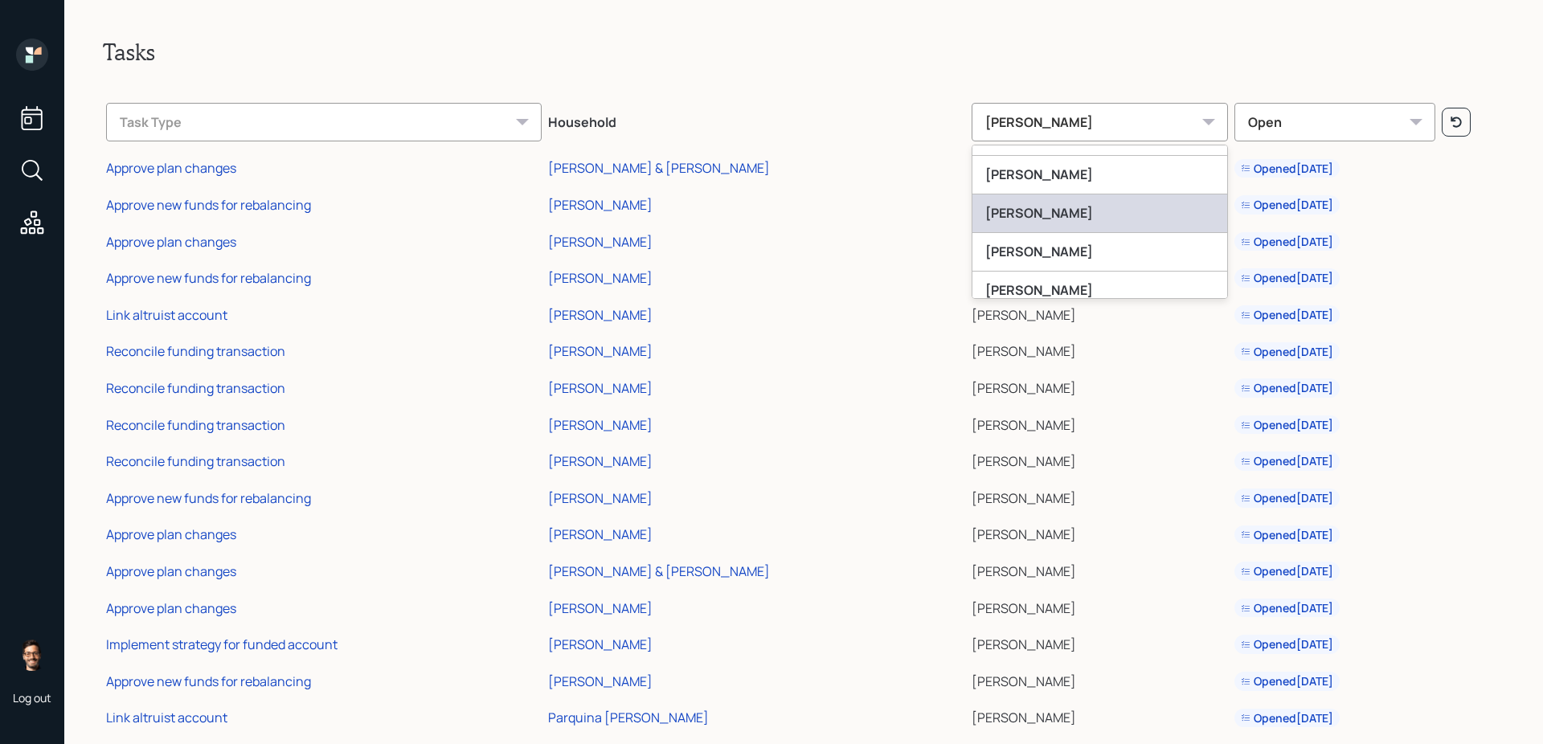
click at [972, 220] on div "[PERSON_NAME]" at bounding box center [1099, 213] width 255 height 39
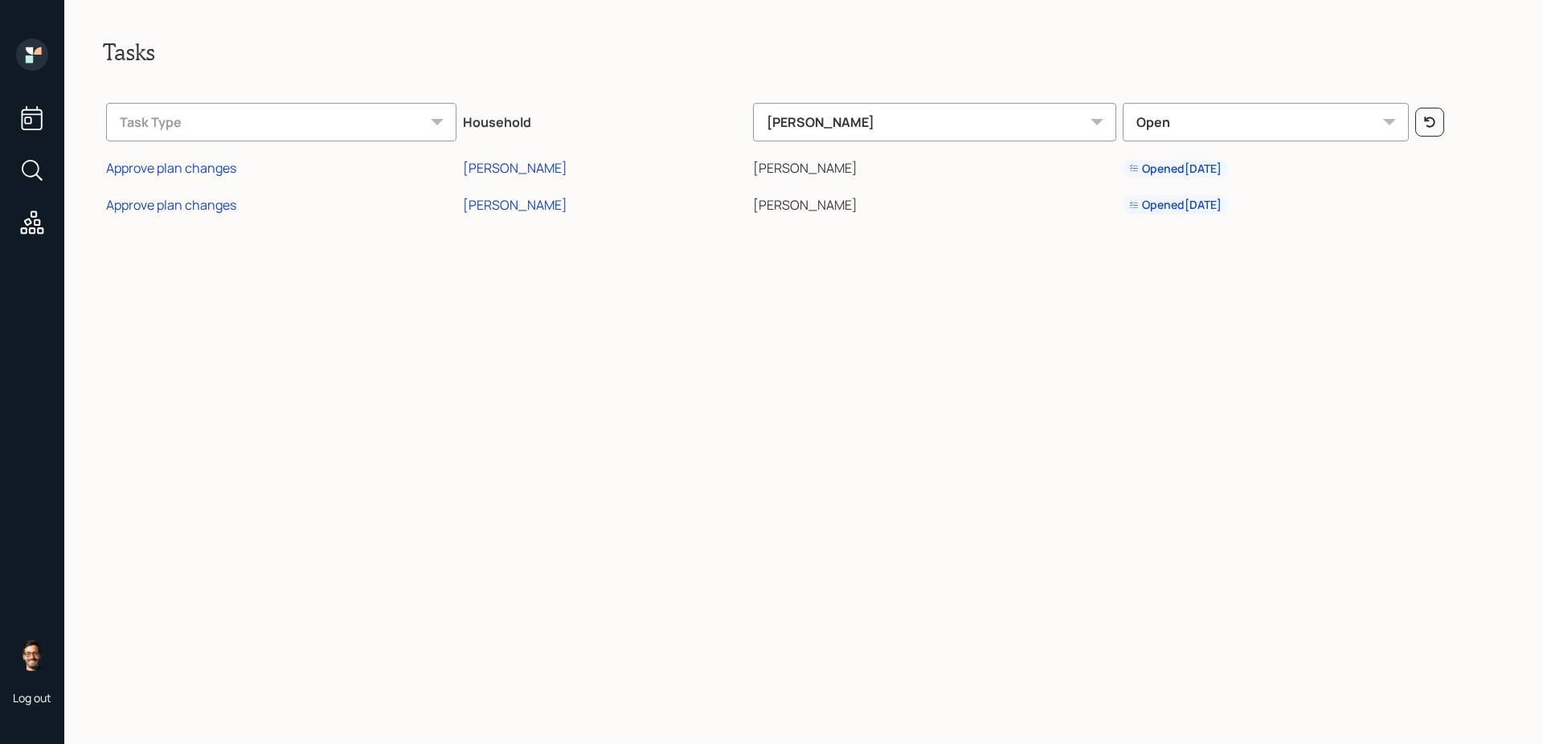
click at [916, 125] on div "[PERSON_NAME]" at bounding box center [934, 122] width 363 height 39
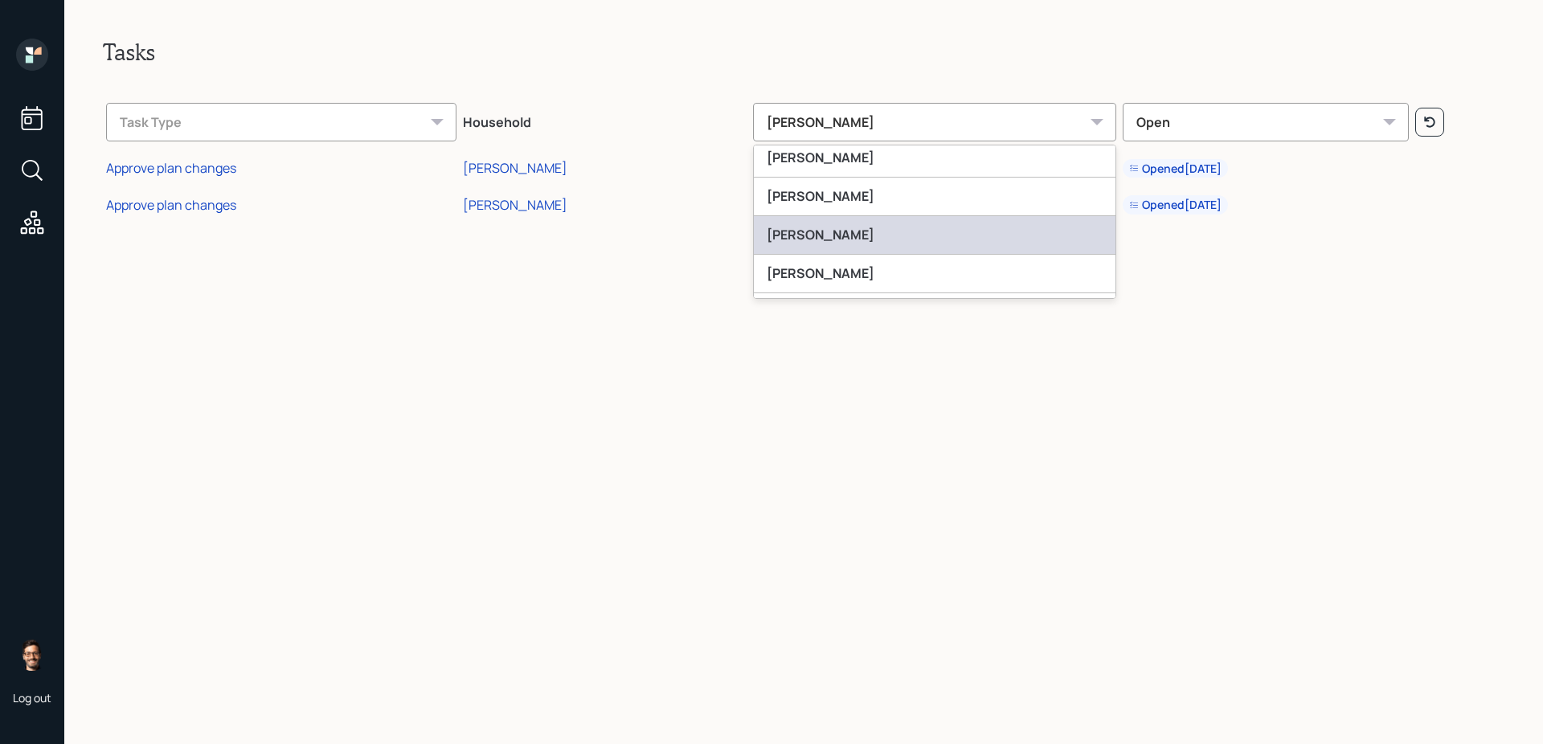
click at [890, 243] on div "[PERSON_NAME]" at bounding box center [935, 235] width 362 height 39
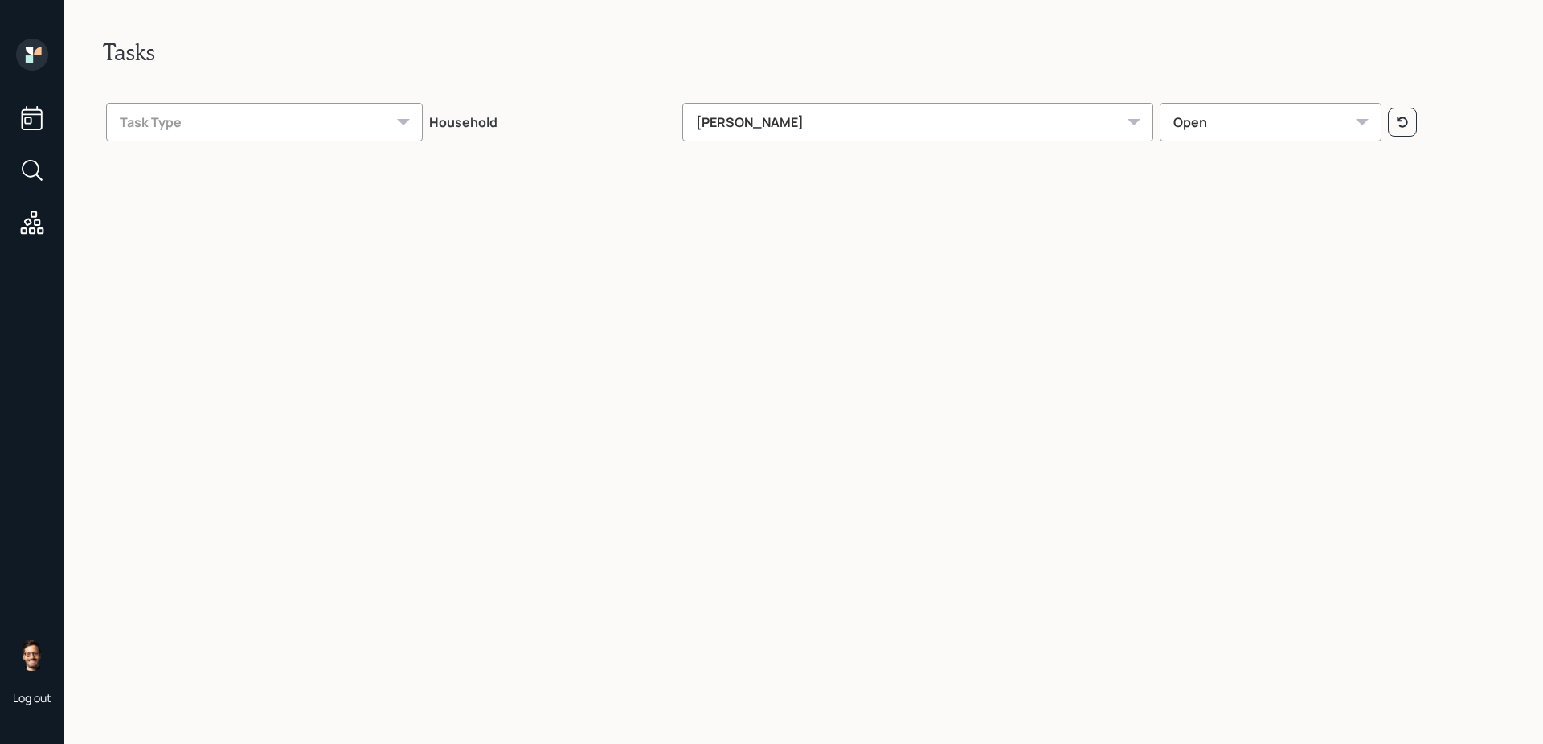
click at [869, 120] on div "[PERSON_NAME]" at bounding box center [918, 122] width 472 height 39
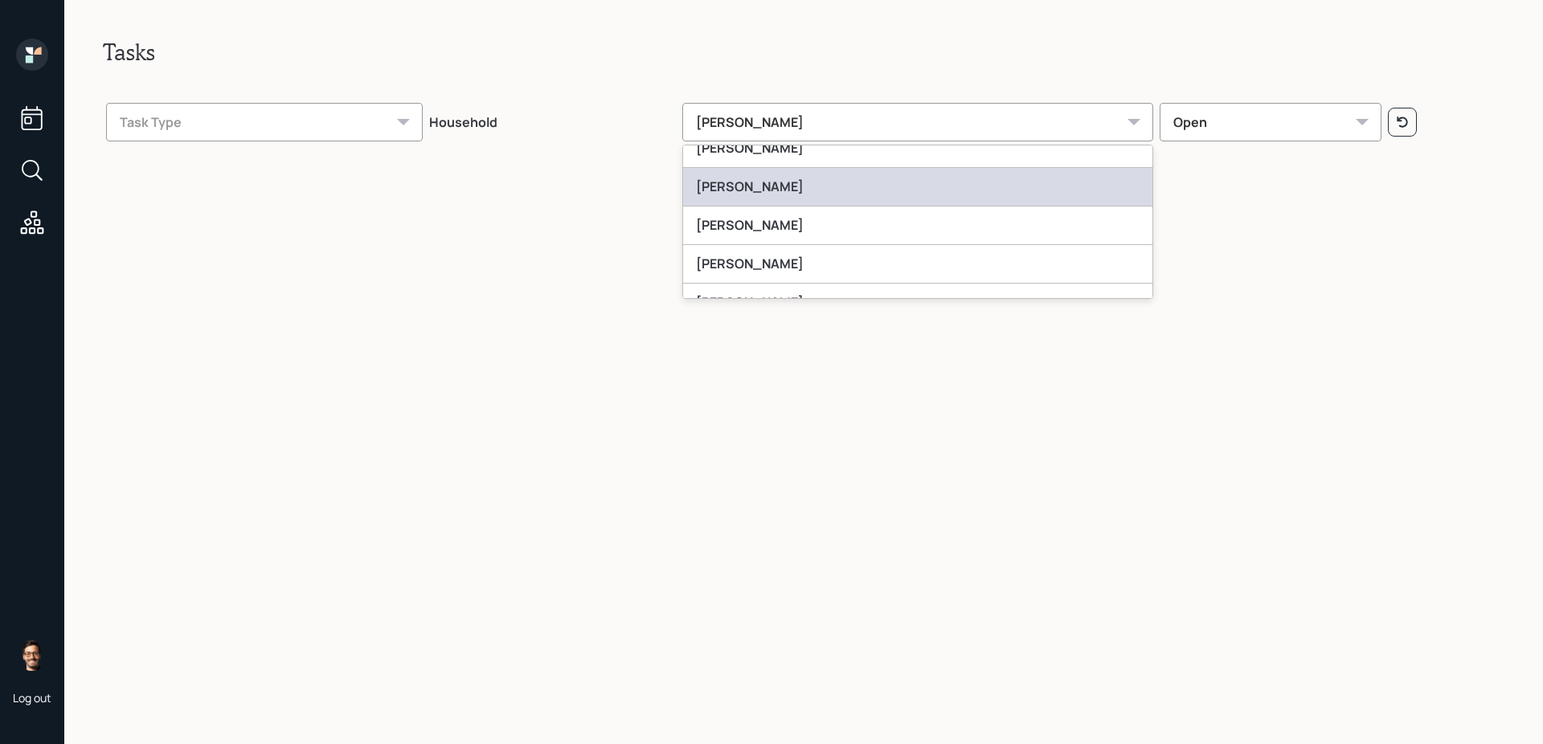
click at [855, 186] on div "[PERSON_NAME]" at bounding box center [918, 187] width 470 height 39
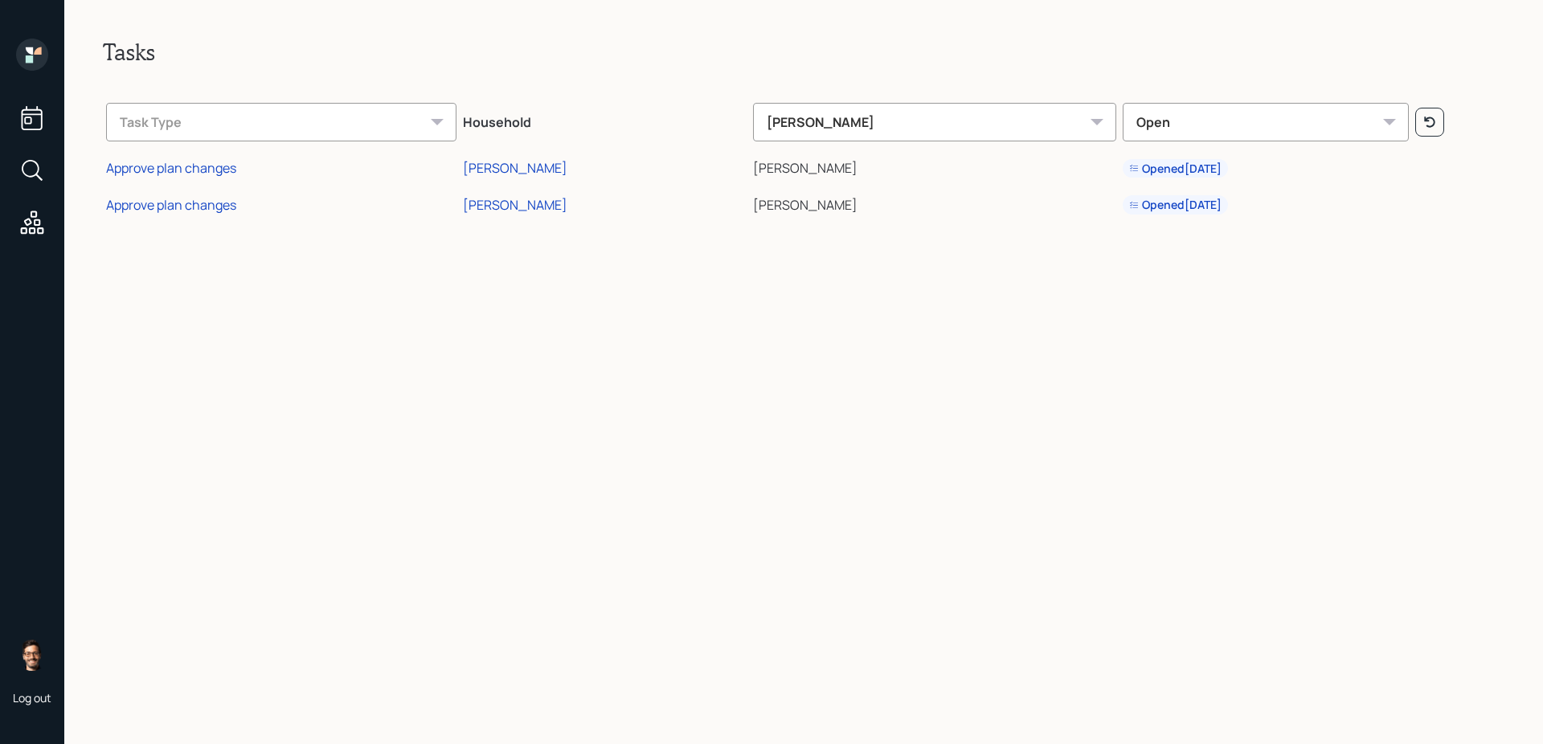
click at [840, 132] on div "[PERSON_NAME]" at bounding box center [934, 122] width 363 height 39
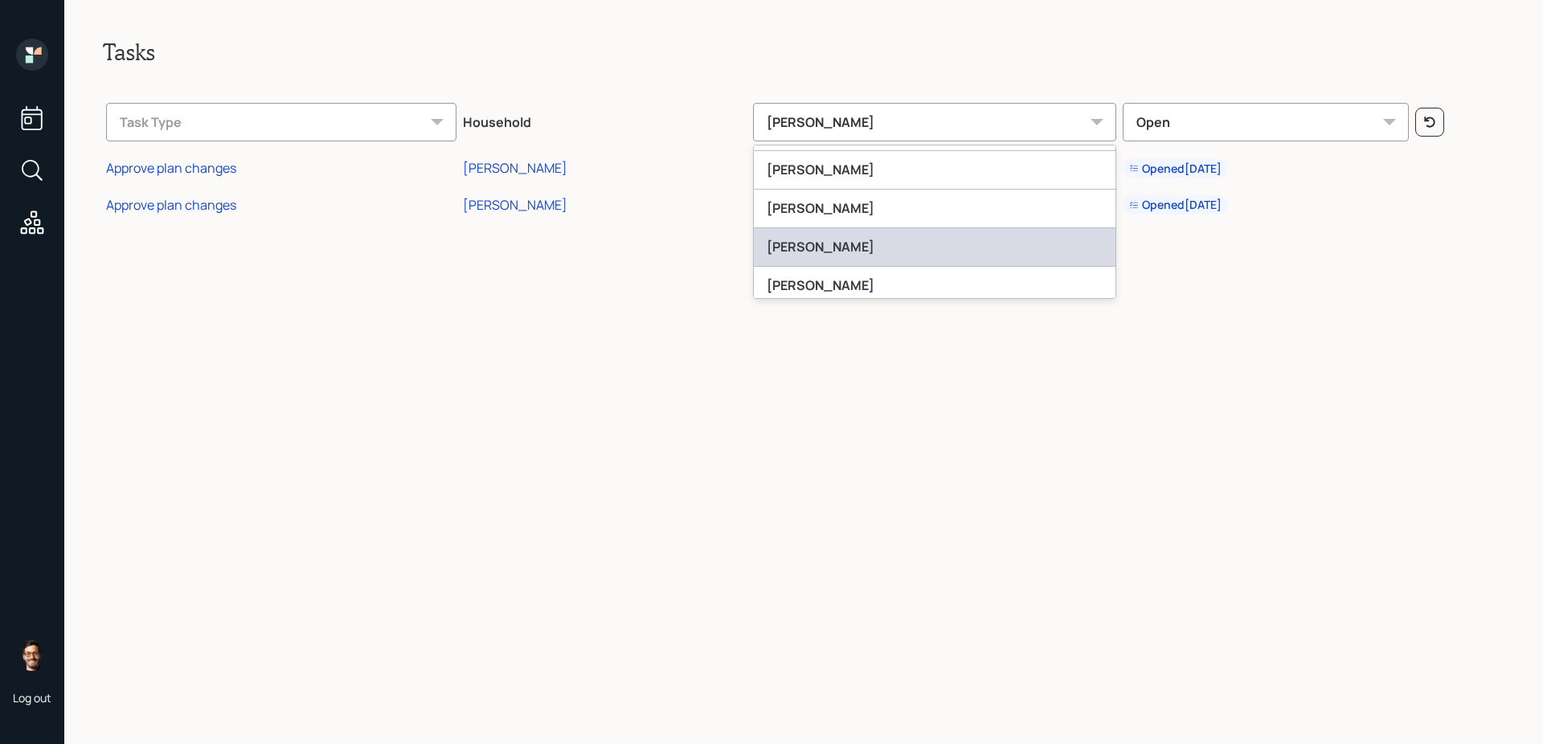
click at [837, 246] on div "[PERSON_NAME]" at bounding box center [935, 247] width 362 height 39
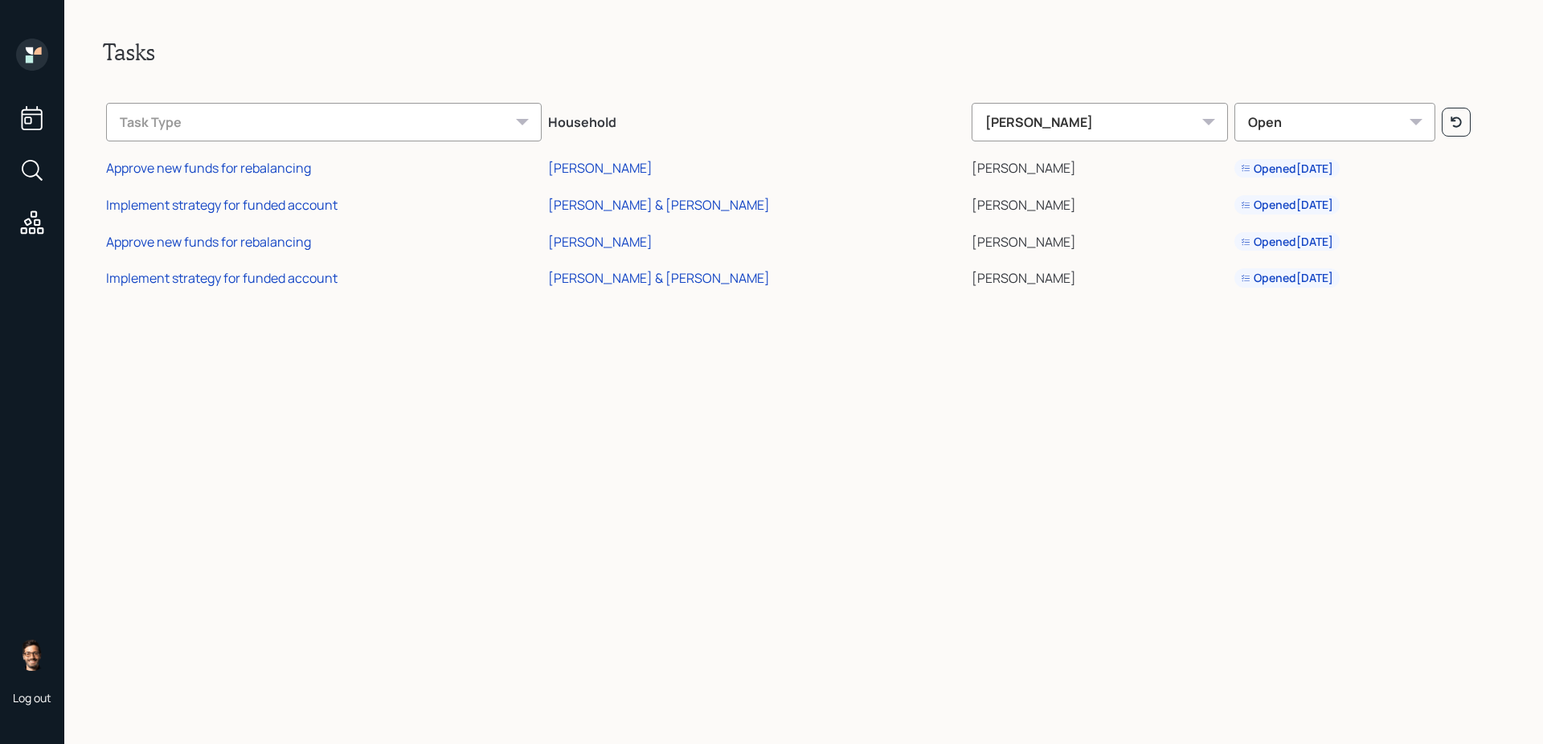
click at [32, 52] on icon at bounding box center [29, 50] width 7 height 7
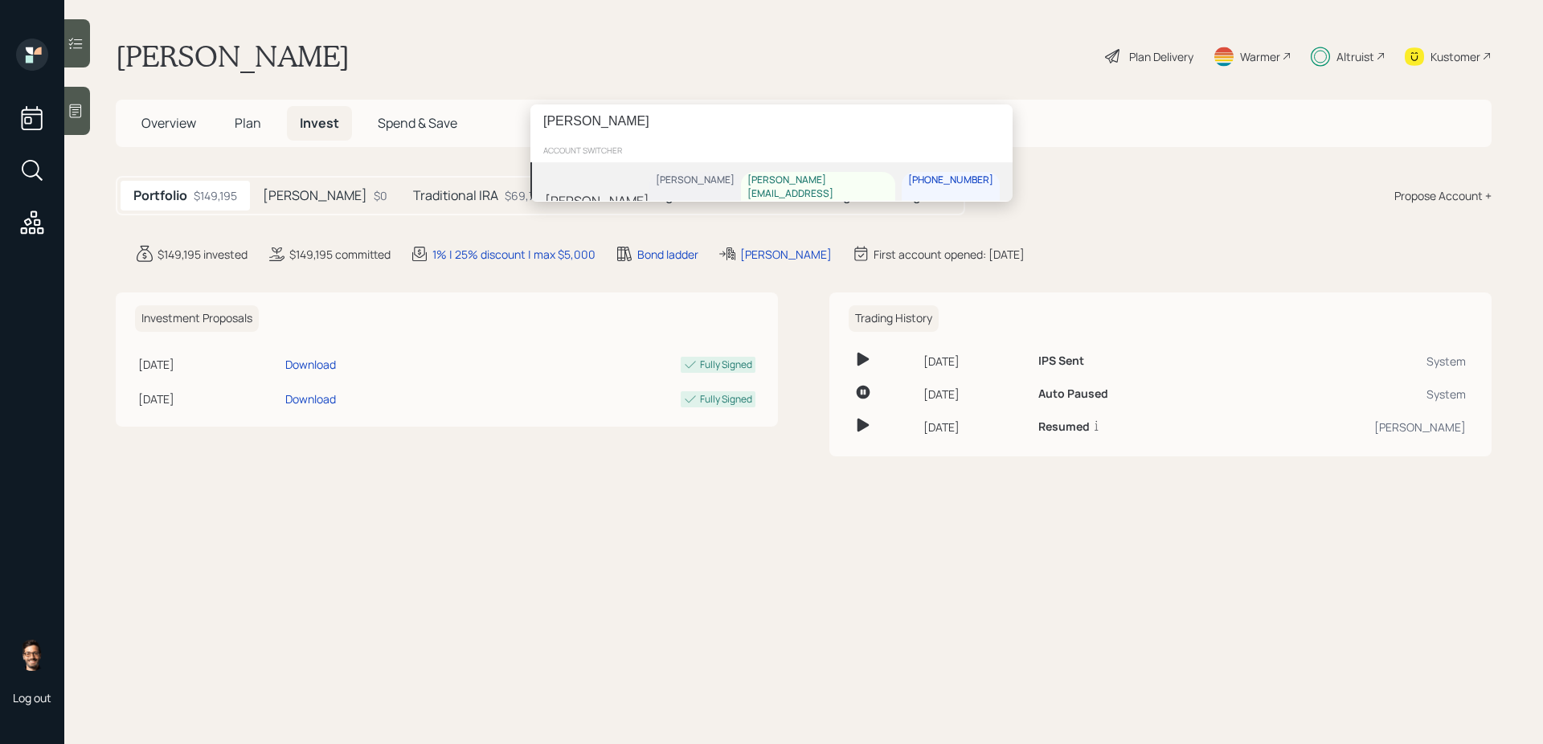
type input "[PERSON_NAME]"
